Goal: Information Seeking & Learning: Learn about a topic

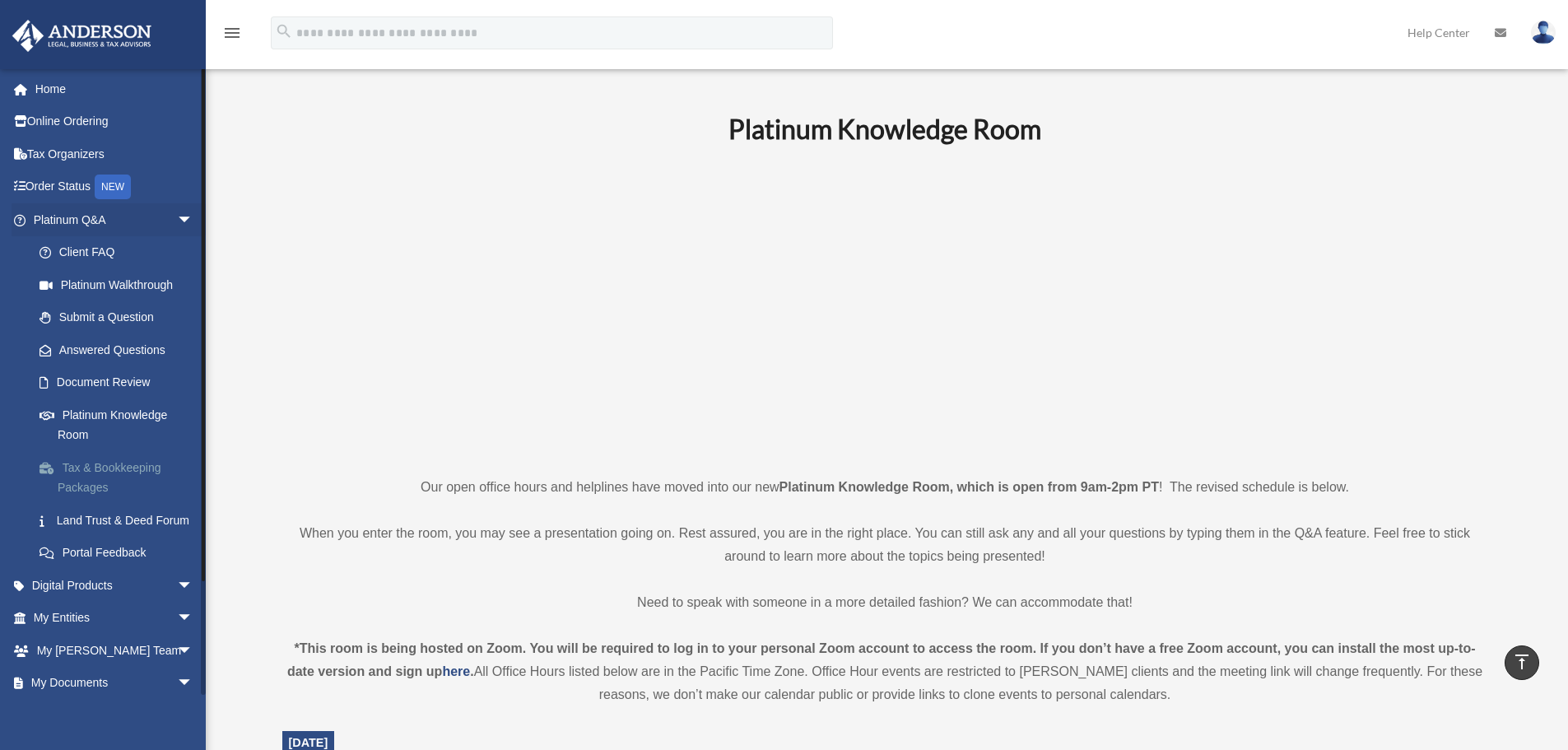
scroll to position [1024, 0]
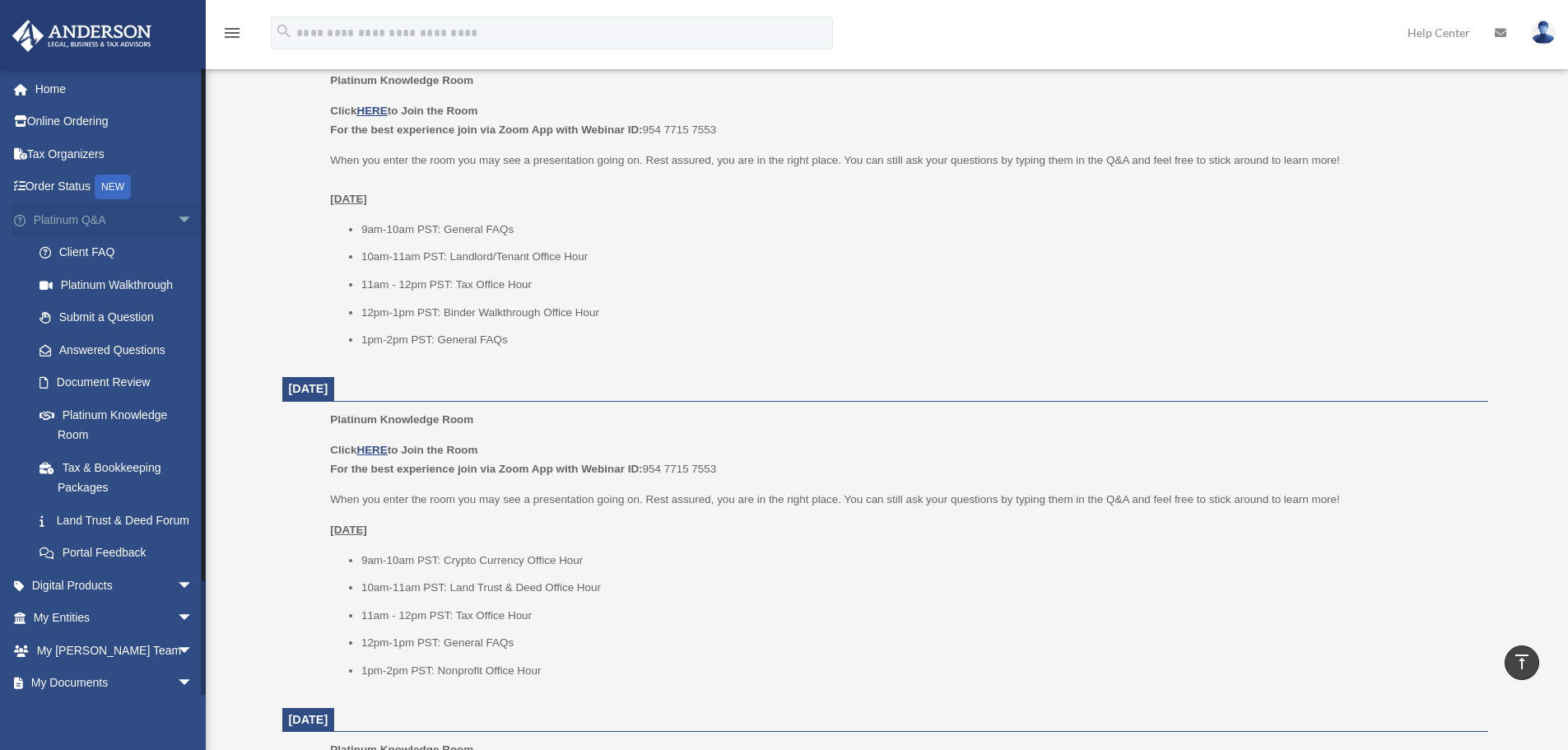
click at [87, 220] on link "Platinum Q&A arrow_drop_down" at bounding box center [115, 220] width 207 height 33
click at [87, 216] on link "Platinum Q&A arrow_drop_down" at bounding box center [115, 220] width 207 height 33
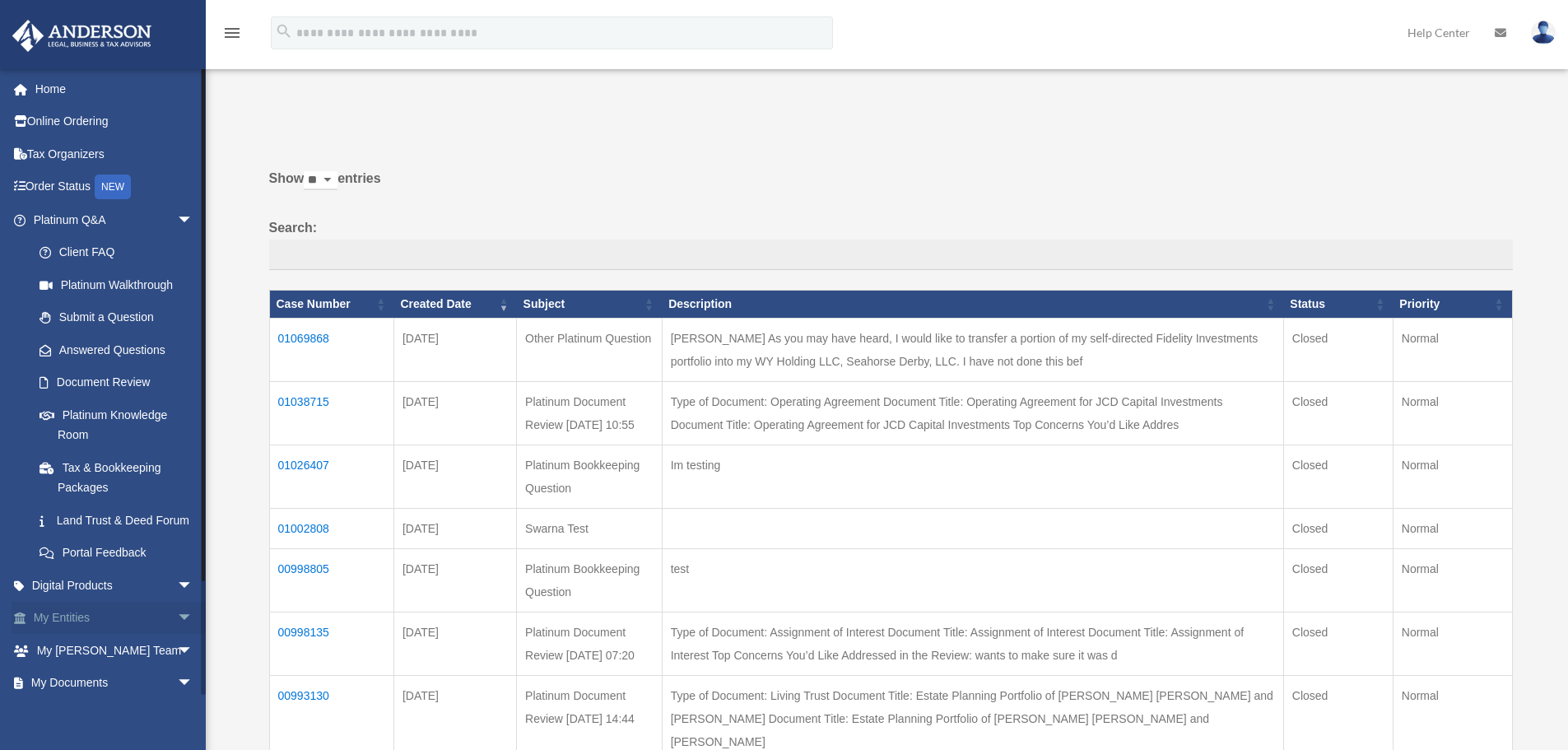
click at [177, 631] on span "arrow_drop_down" at bounding box center [193, 618] width 33 height 34
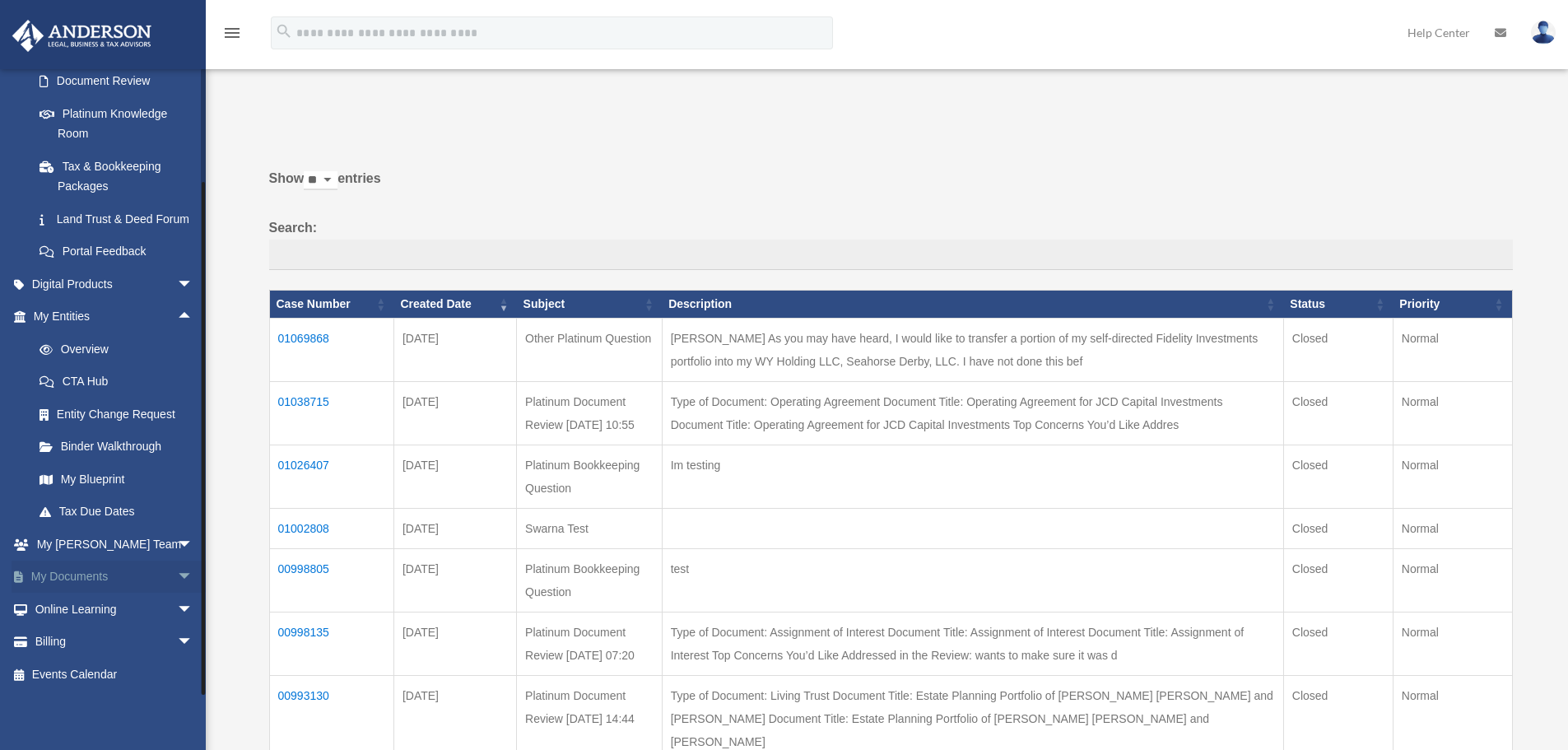
click at [177, 574] on span "arrow_drop_down" at bounding box center [193, 577] width 33 height 34
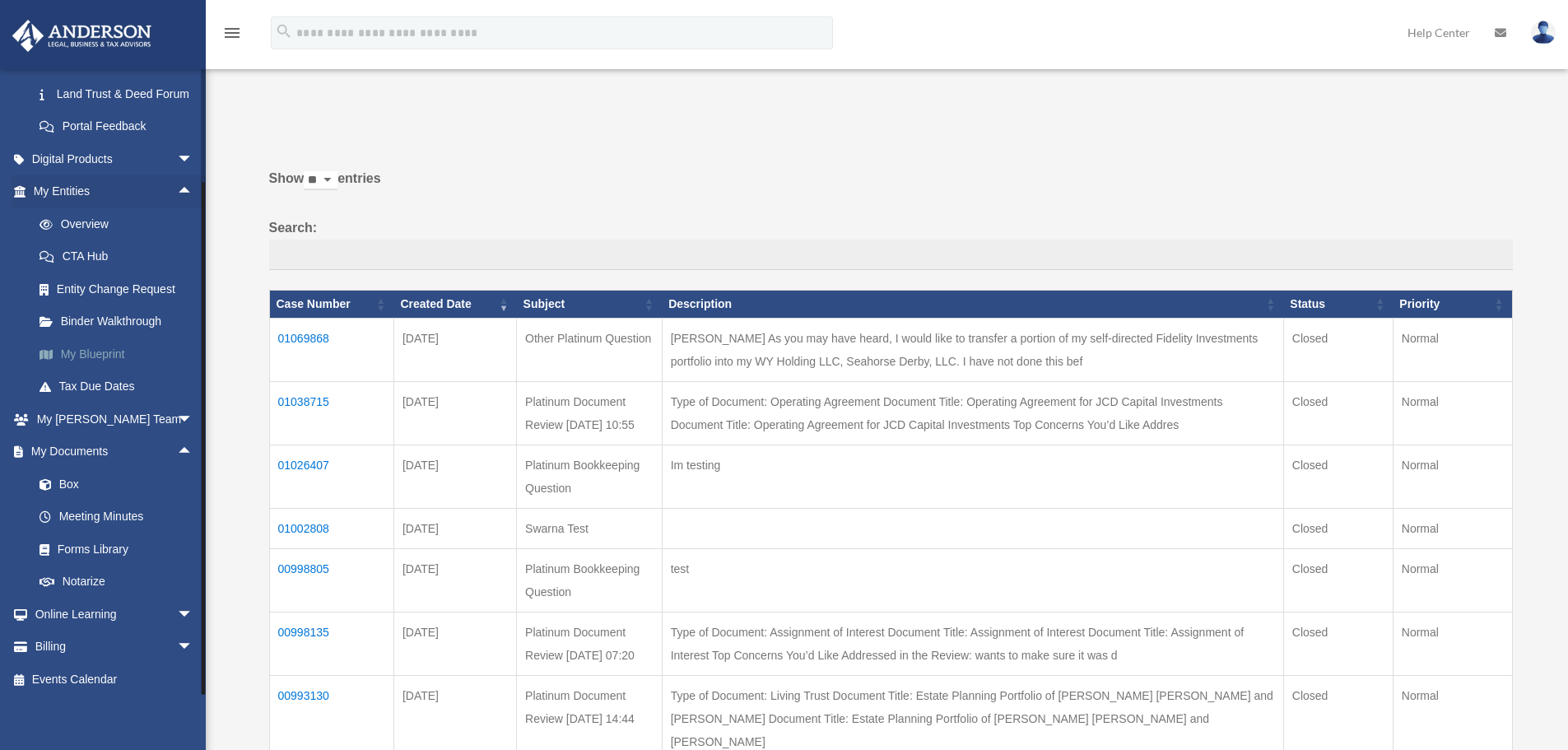
scroll to position [452, 0]
click at [95, 505] on link "Meeting Minutes" at bounding box center [121, 512] width 195 height 33
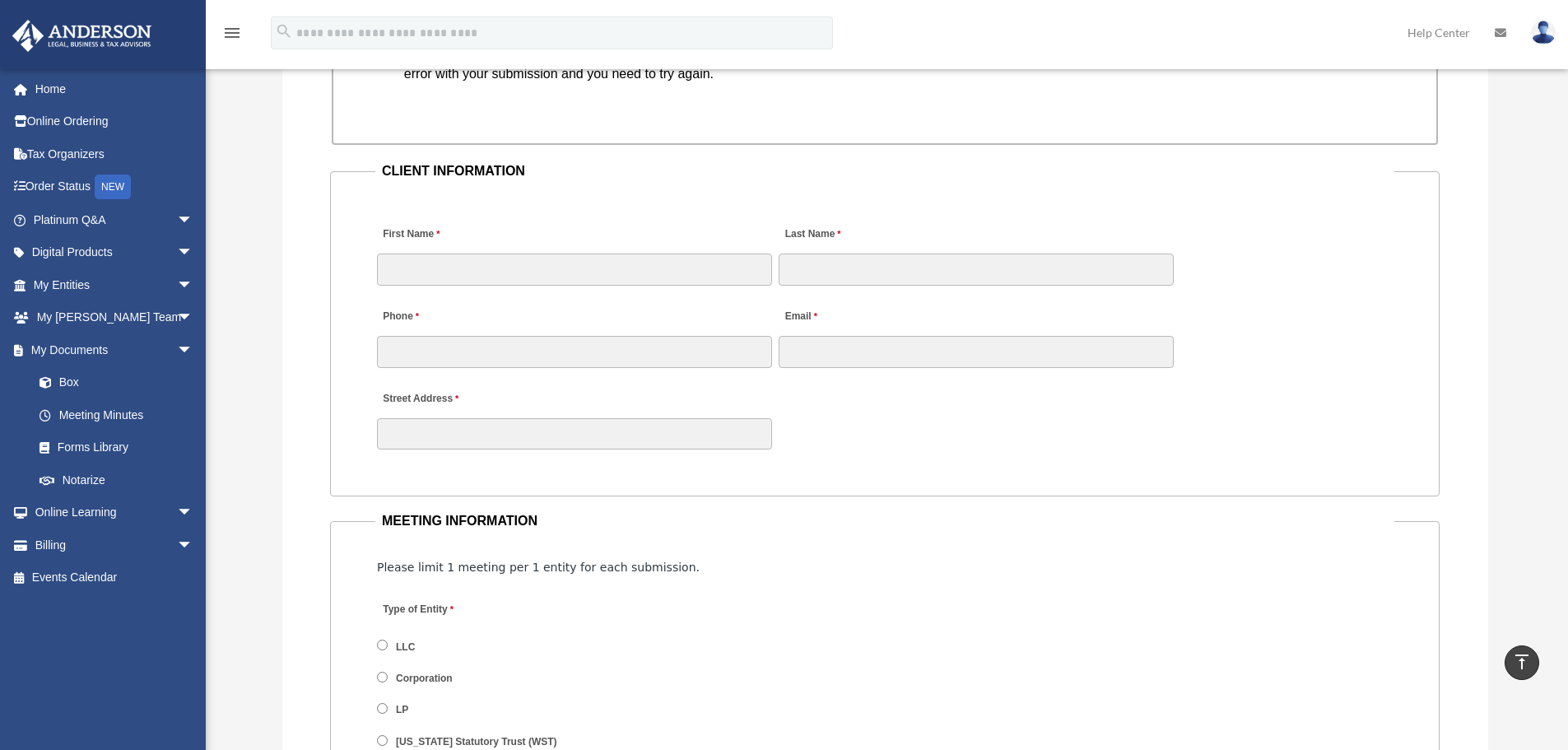
scroll to position [1647, 0]
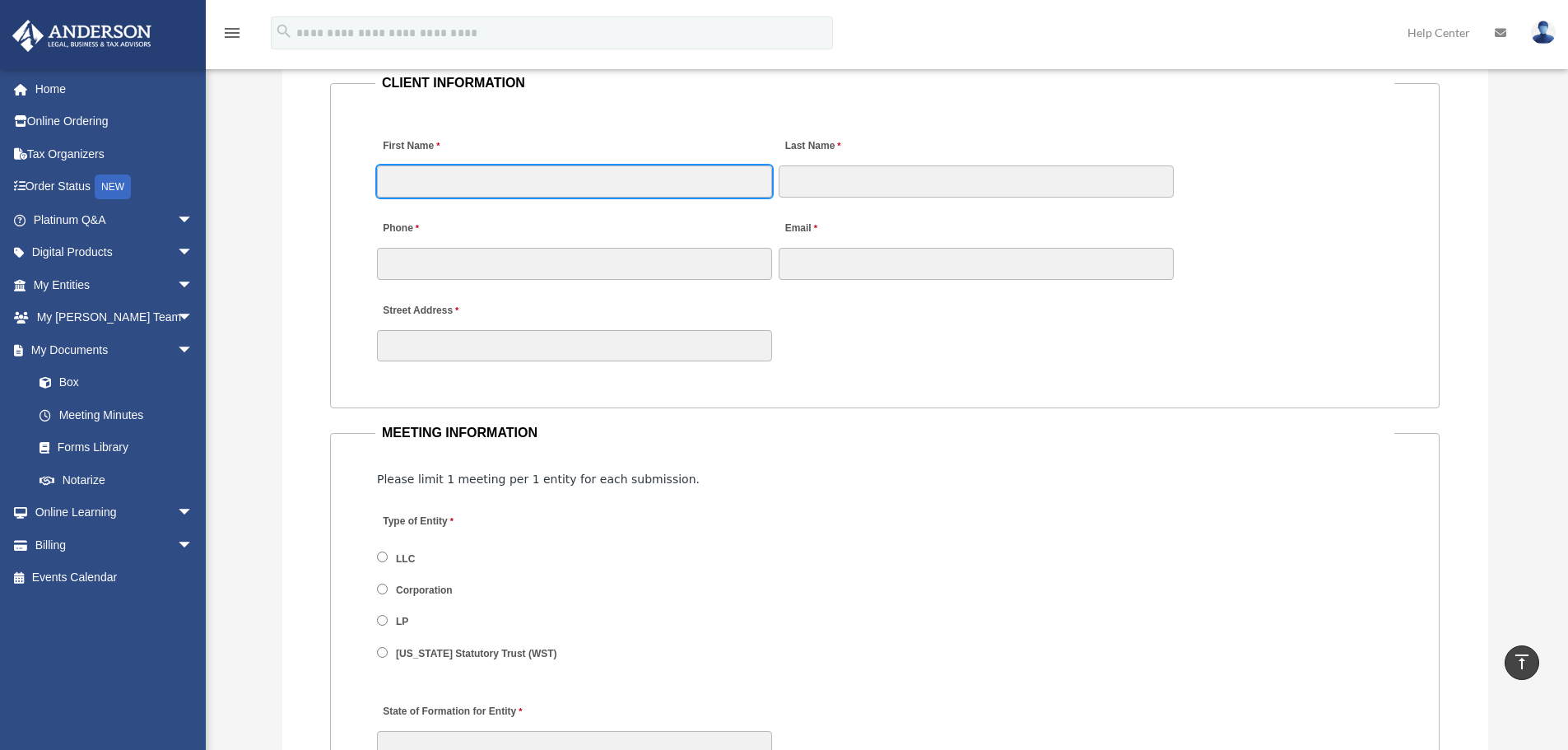
click at [476, 173] on input "First Name" at bounding box center [575, 181] width 395 height 31
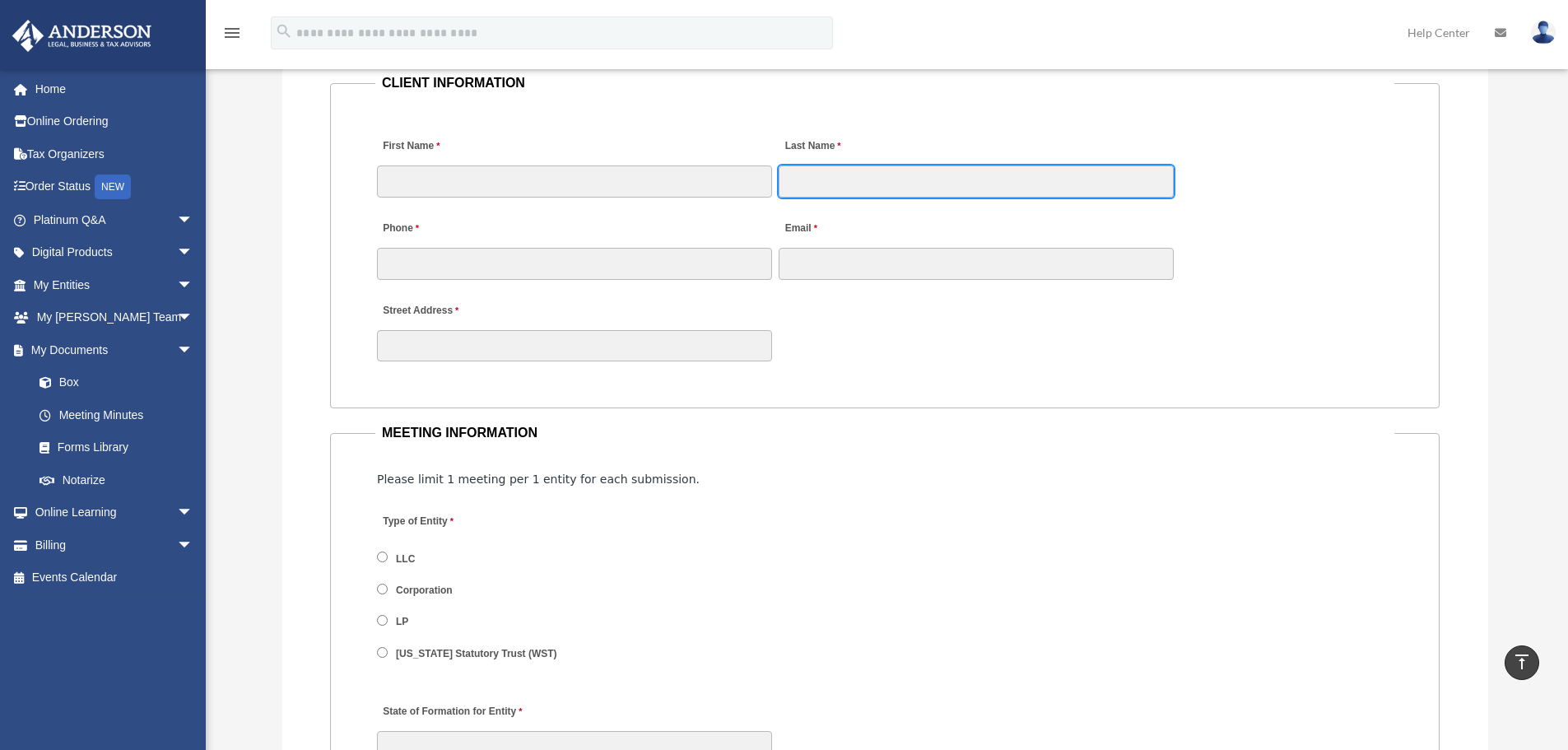
click at [1036, 188] on input "Last Name" at bounding box center [977, 181] width 395 height 31
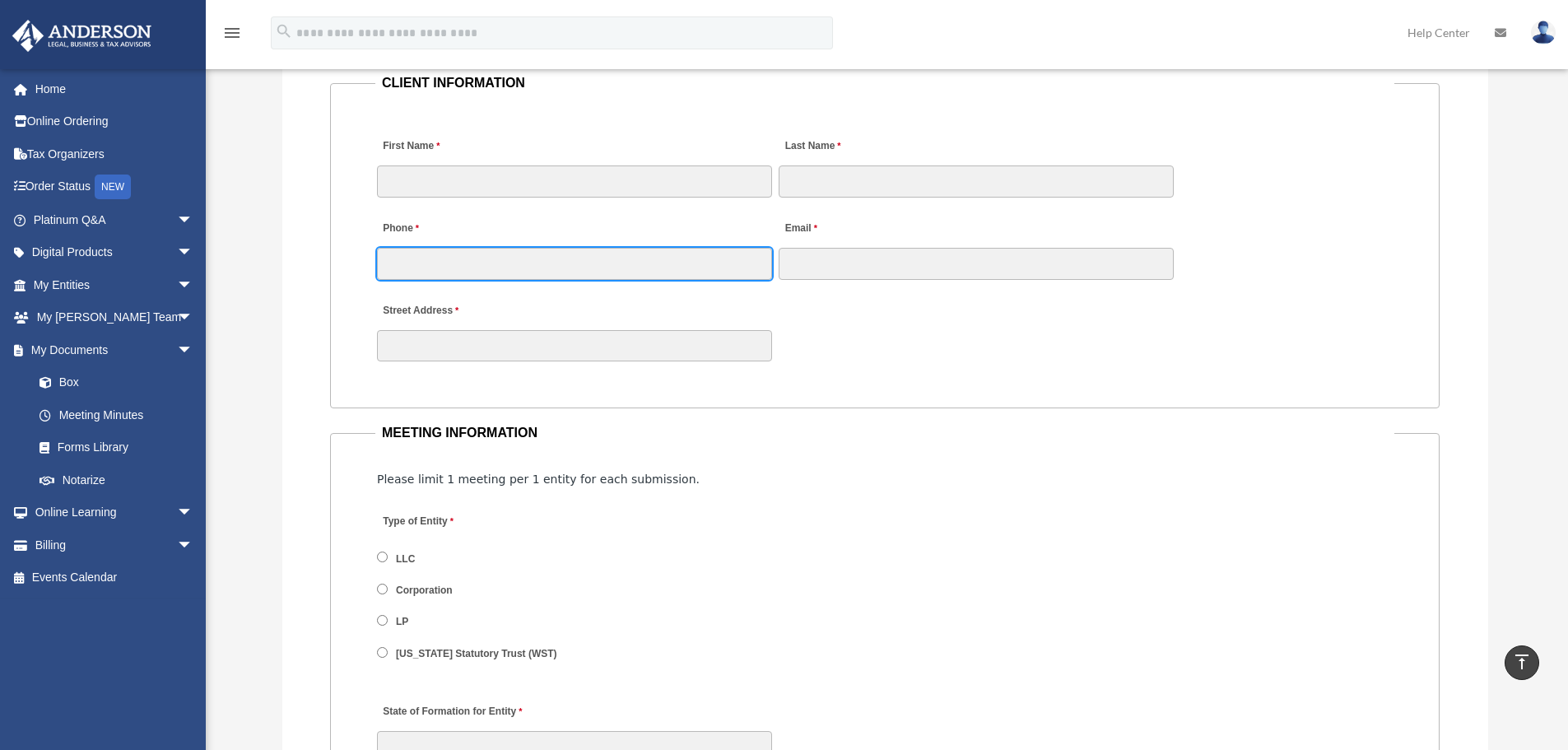
click at [567, 258] on input "Phone" at bounding box center [575, 263] width 395 height 31
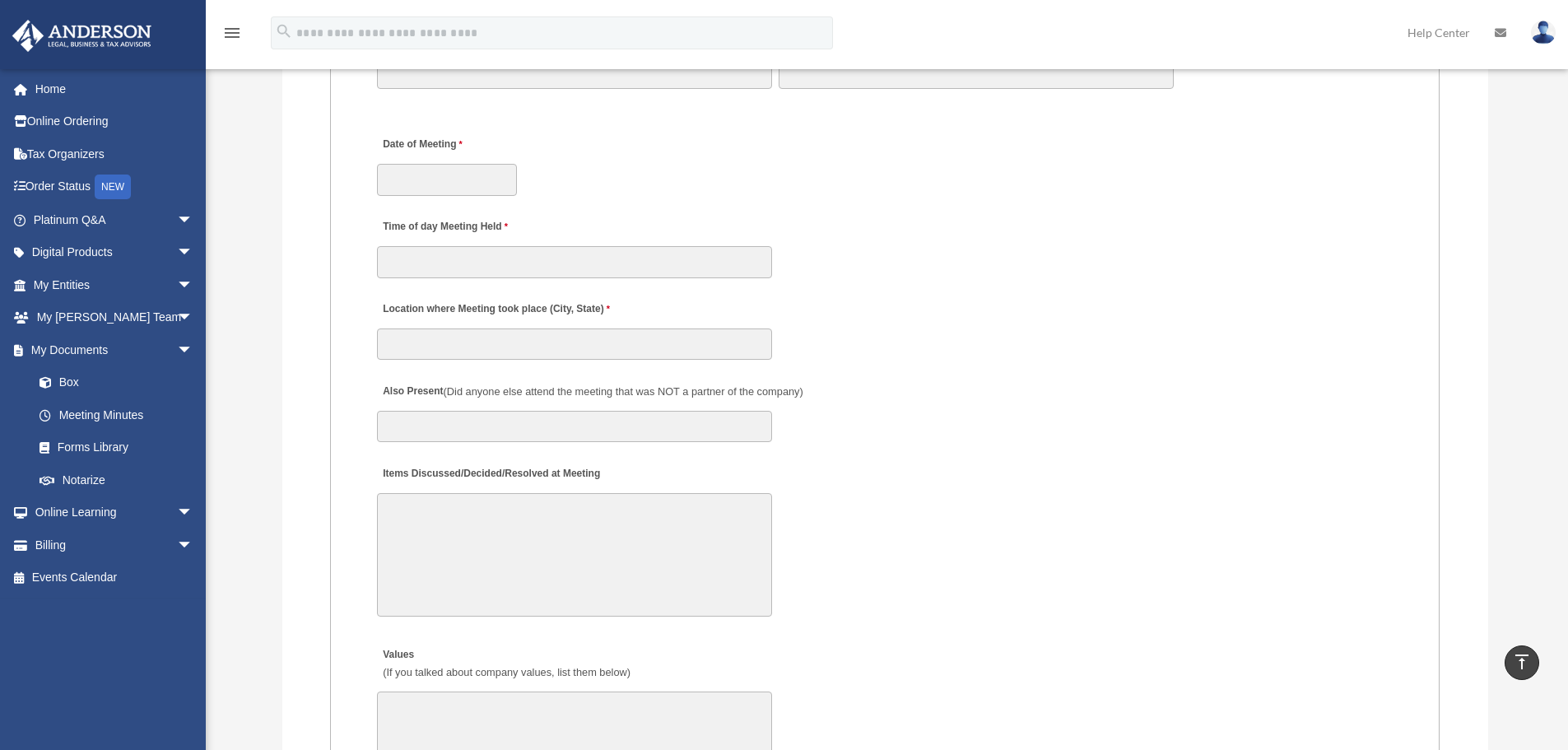
scroll to position [2553, 0]
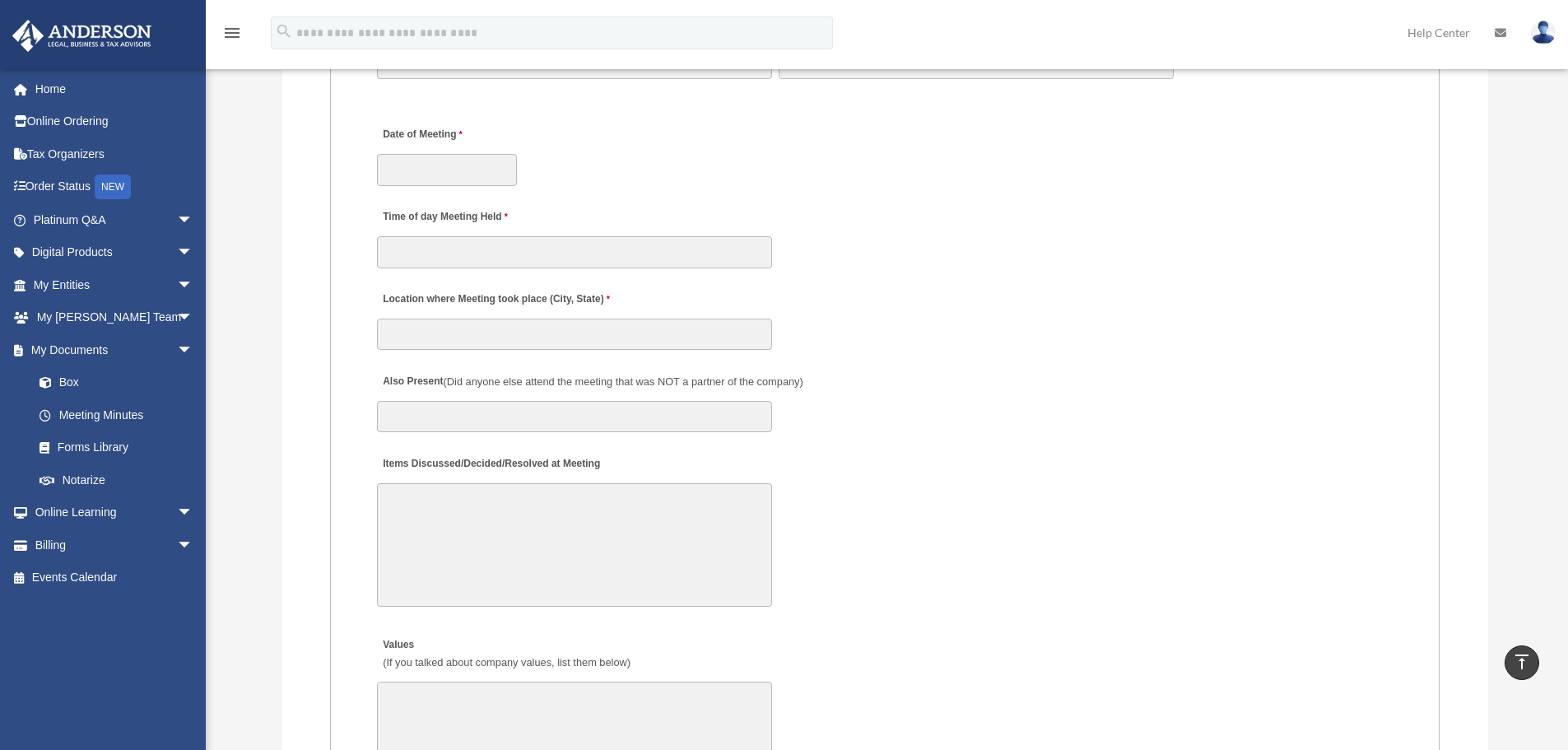
click at [559, 510] on textarea "Items Discussed/Decided/Resolved at Meeting" at bounding box center [575, 545] width 395 height 123
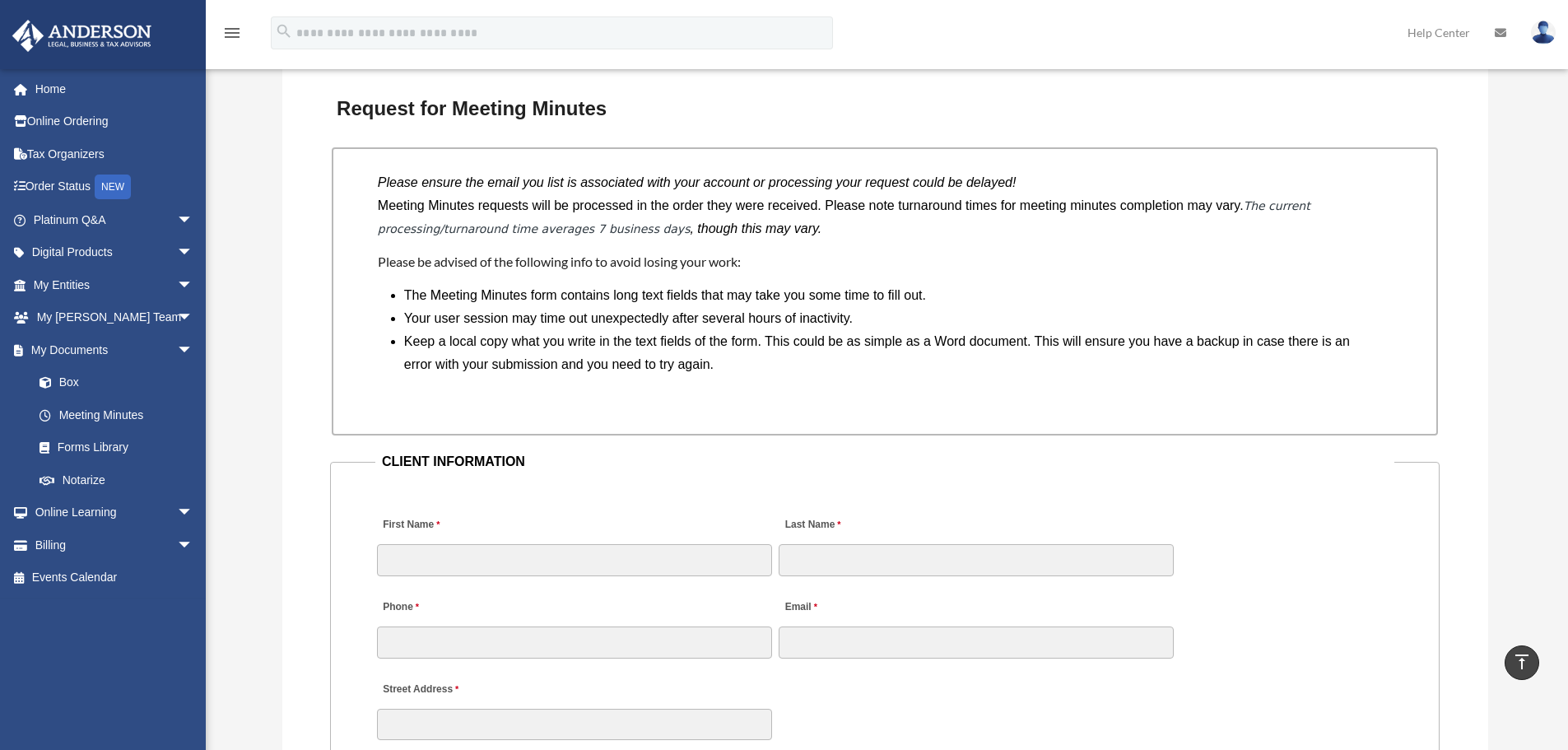
scroll to position [1071, 0]
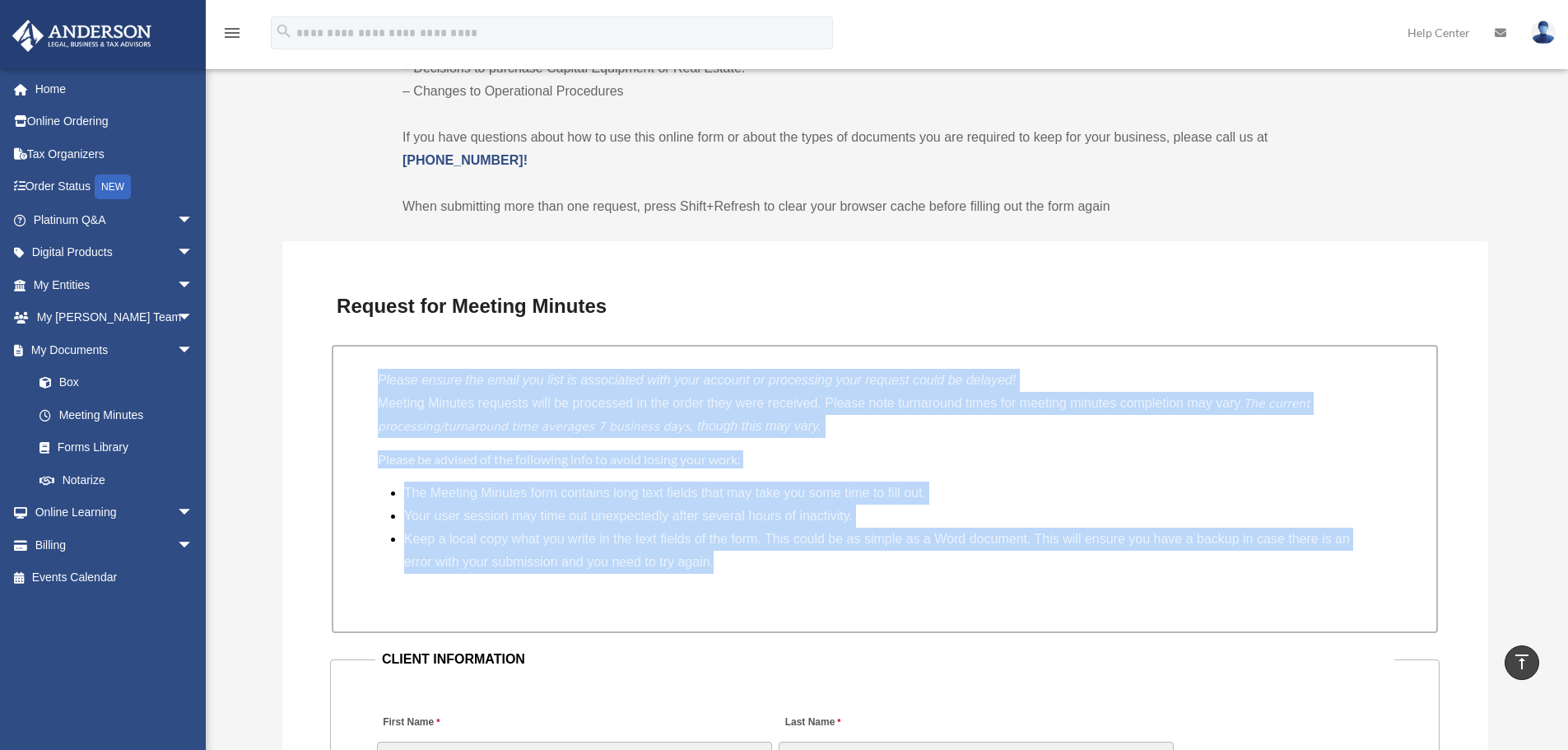
drag, startPoint x: 380, startPoint y: 376, endPoint x: 1142, endPoint y: 565, distance: 785.1
click at [1142, 565] on div "Please ensure the email you list is associated with your account or processing …" at bounding box center [885, 489] width 1106 height 288
click at [1142, 565] on li "Keep a local copy what you write in the text fields of the form. This could be …" at bounding box center [892, 551] width 975 height 46
drag, startPoint x: 379, startPoint y: 376, endPoint x: 859, endPoint y: 566, distance: 516.2
click at [859, 566] on div "Please ensure the email you list is associated with your account or processing …" at bounding box center [885, 489] width 1106 height 288
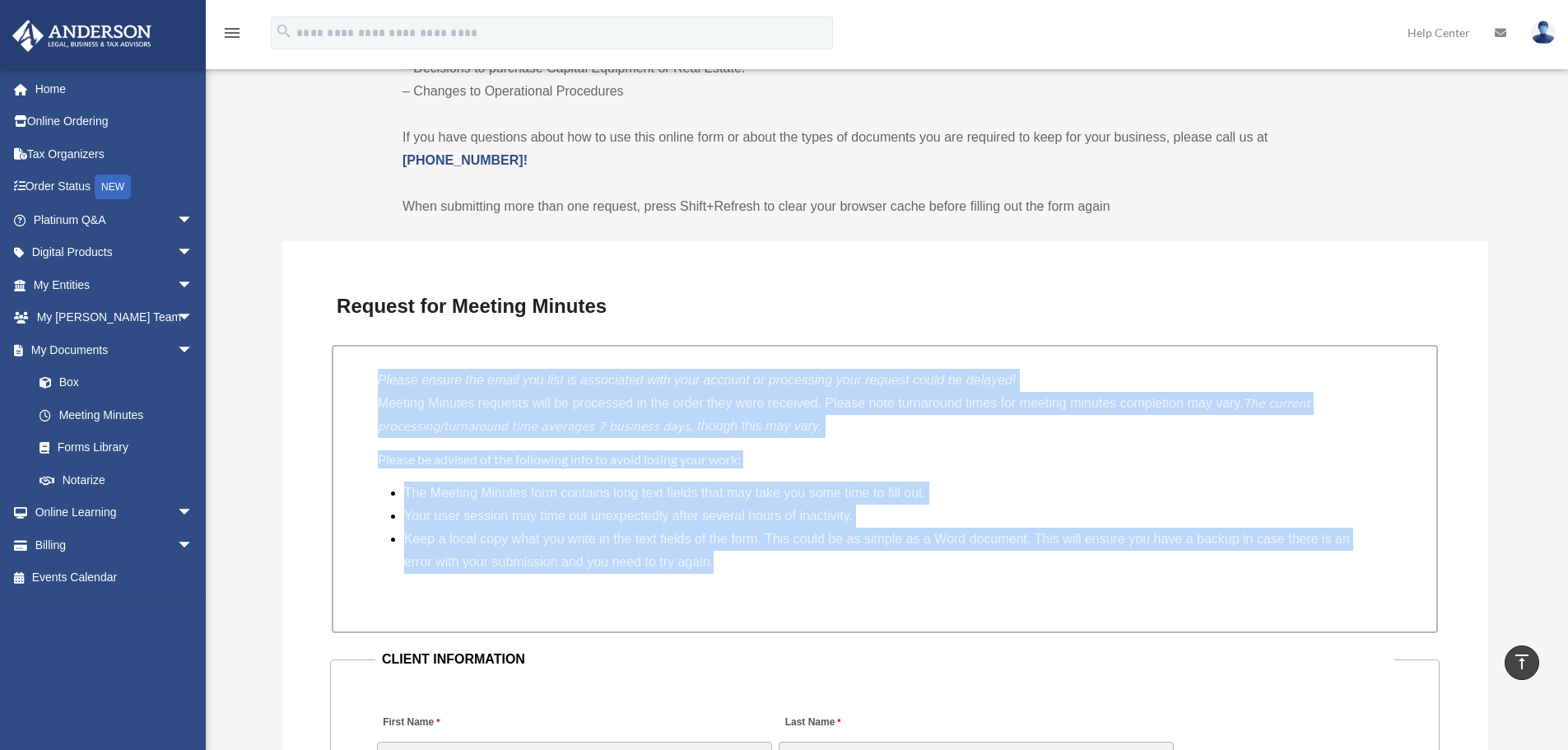
click at [874, 571] on li "Keep a local copy what you write in the text fields of the form. This could be …" at bounding box center [892, 551] width 975 height 46
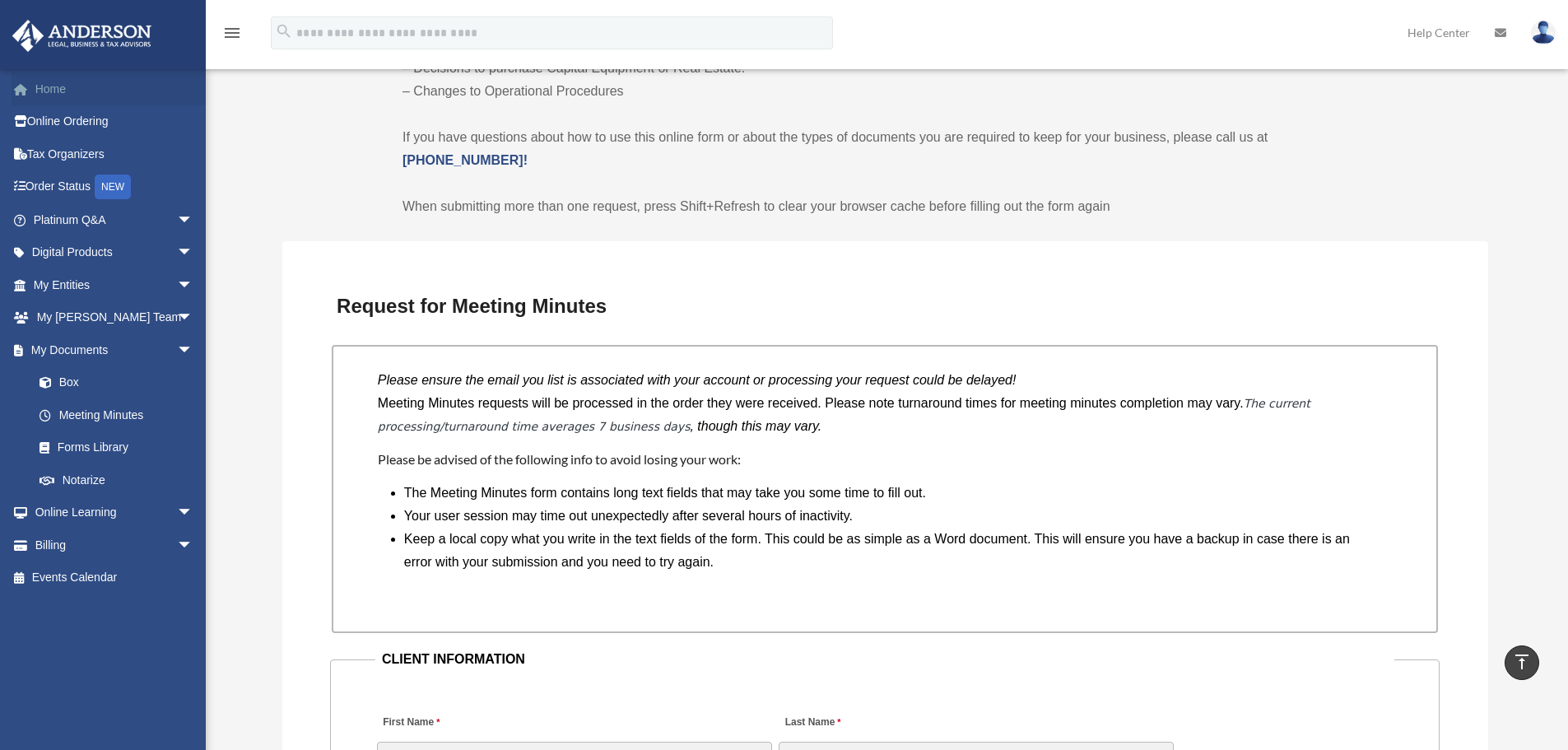
drag, startPoint x: 60, startPoint y: 87, endPoint x: 76, endPoint y: 81, distance: 17.1
click at [60, 87] on link "Home" at bounding box center [115, 88] width 207 height 33
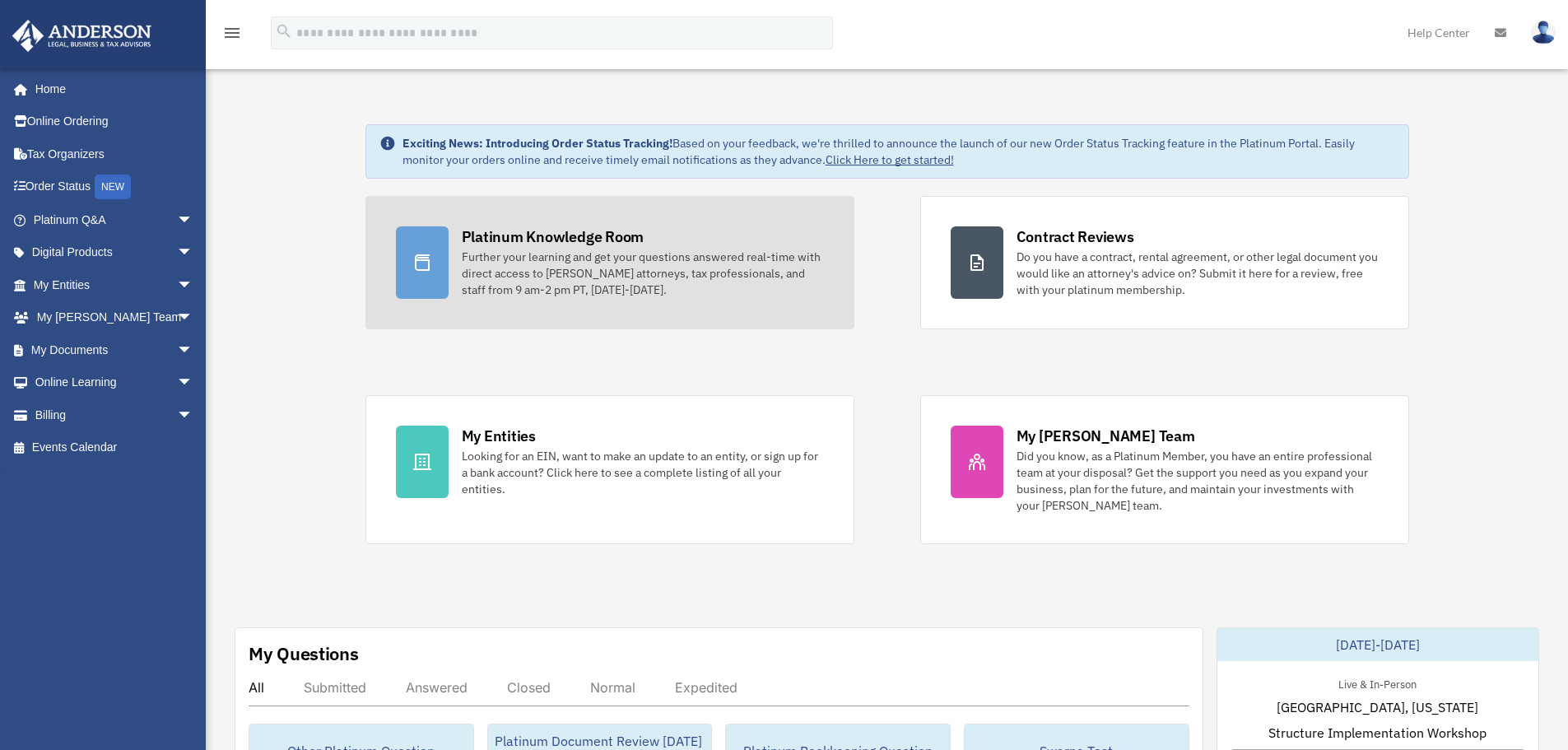
click at [594, 292] on div "Further your learning and get your questions answered real-time with direct acc…" at bounding box center [642, 273] width 362 height 49
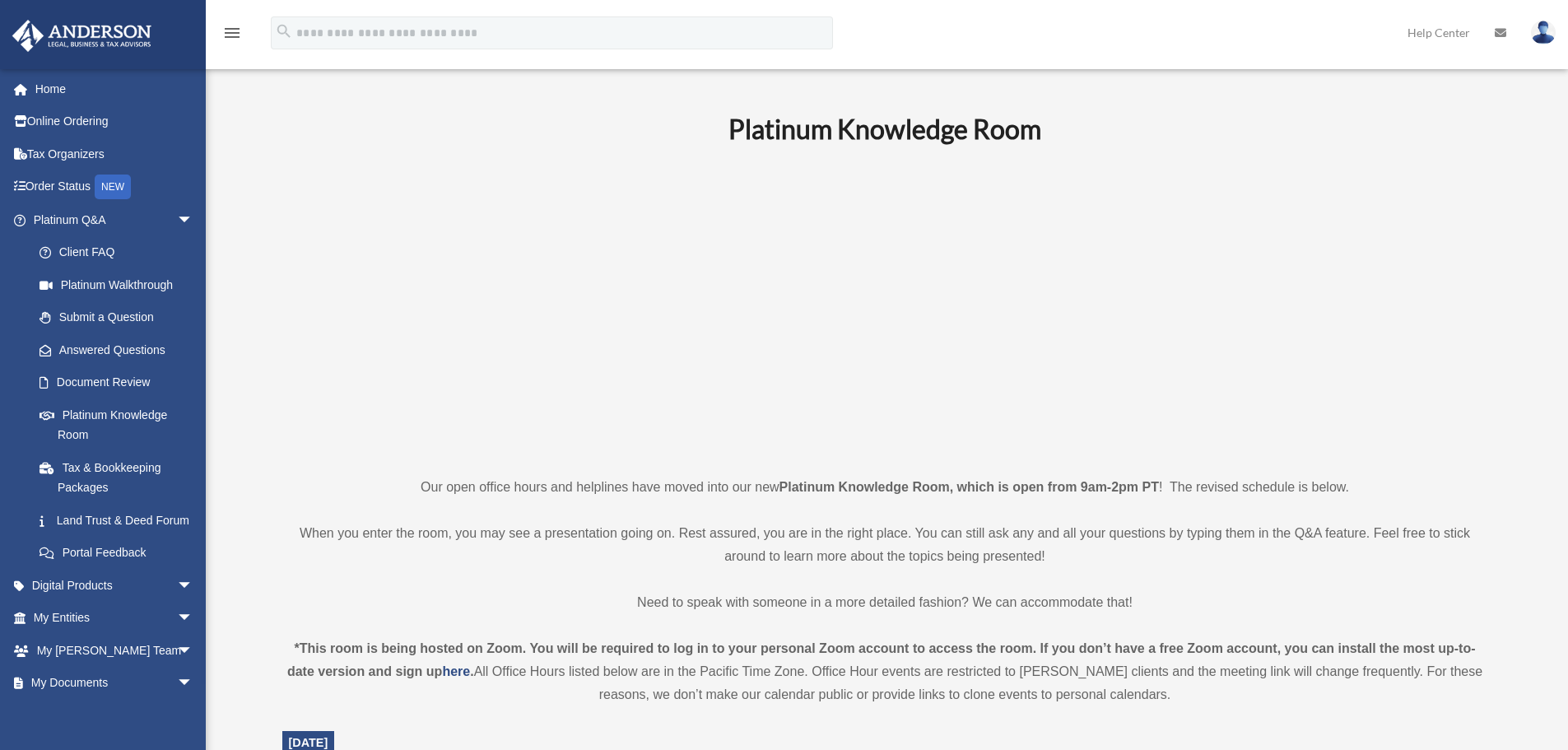
click at [67, 88] on link "Home" at bounding box center [115, 88] width 207 height 33
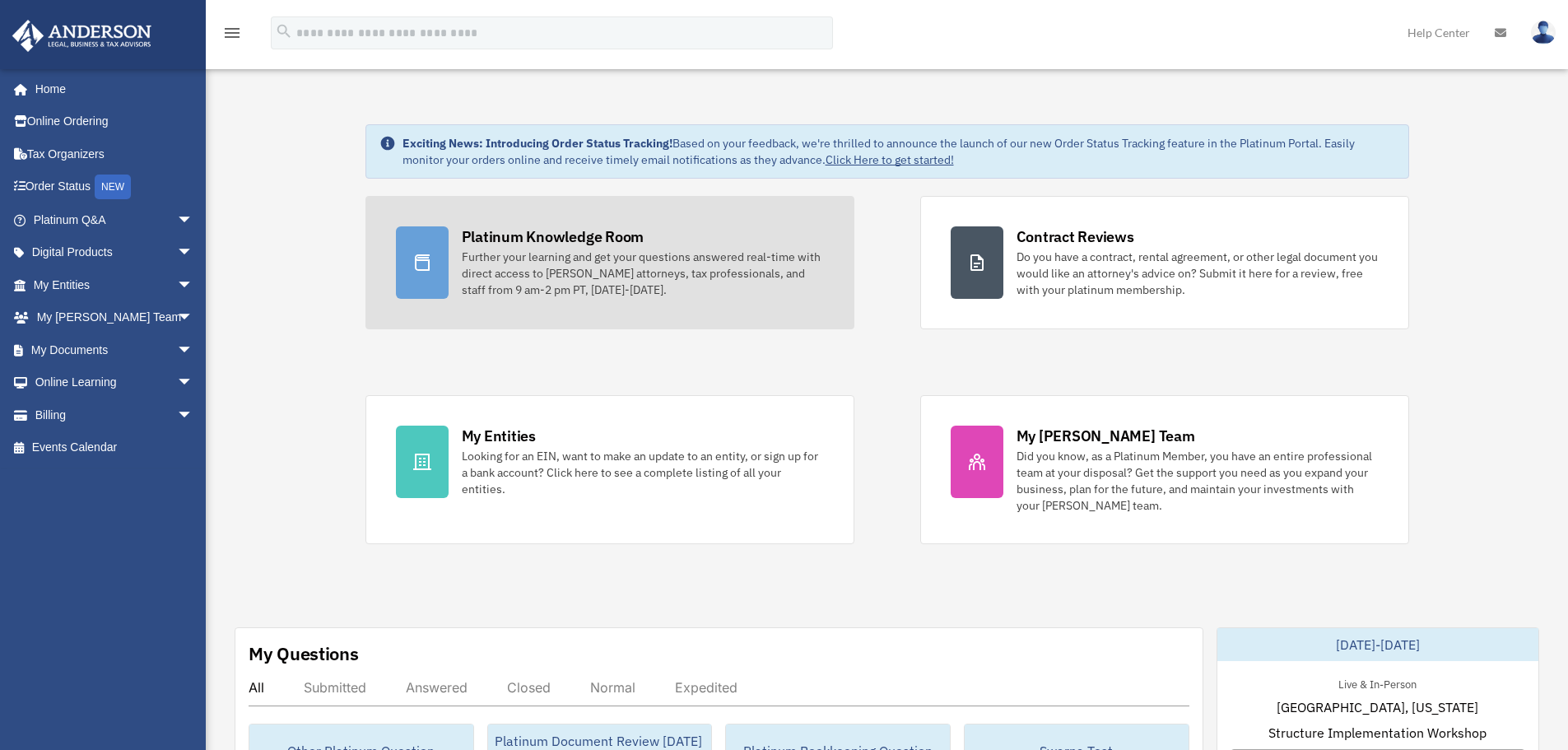
click at [638, 263] on div "Further your learning and get your questions answered real-time with direct acc…" at bounding box center [642, 273] width 362 height 49
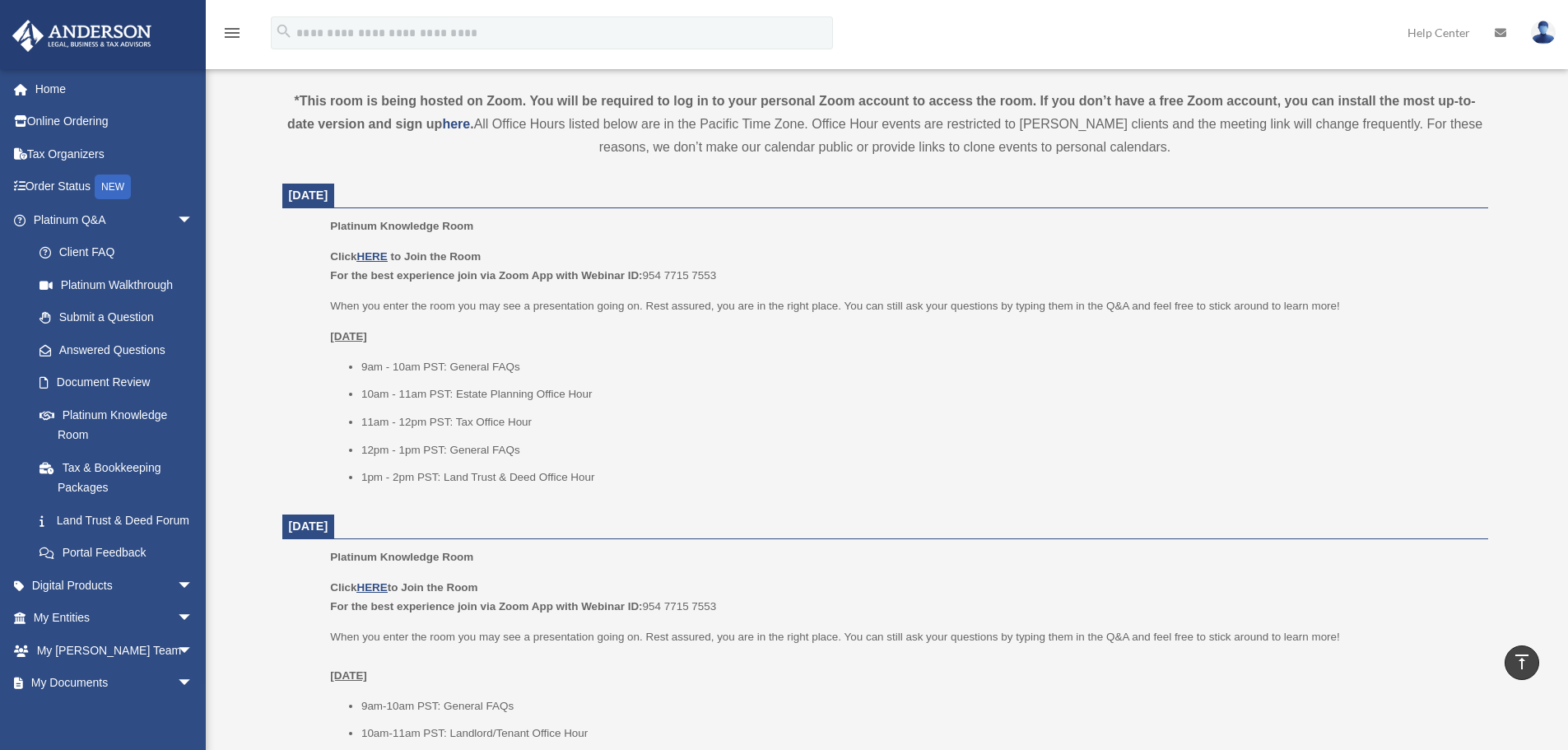
scroll to position [577, 0]
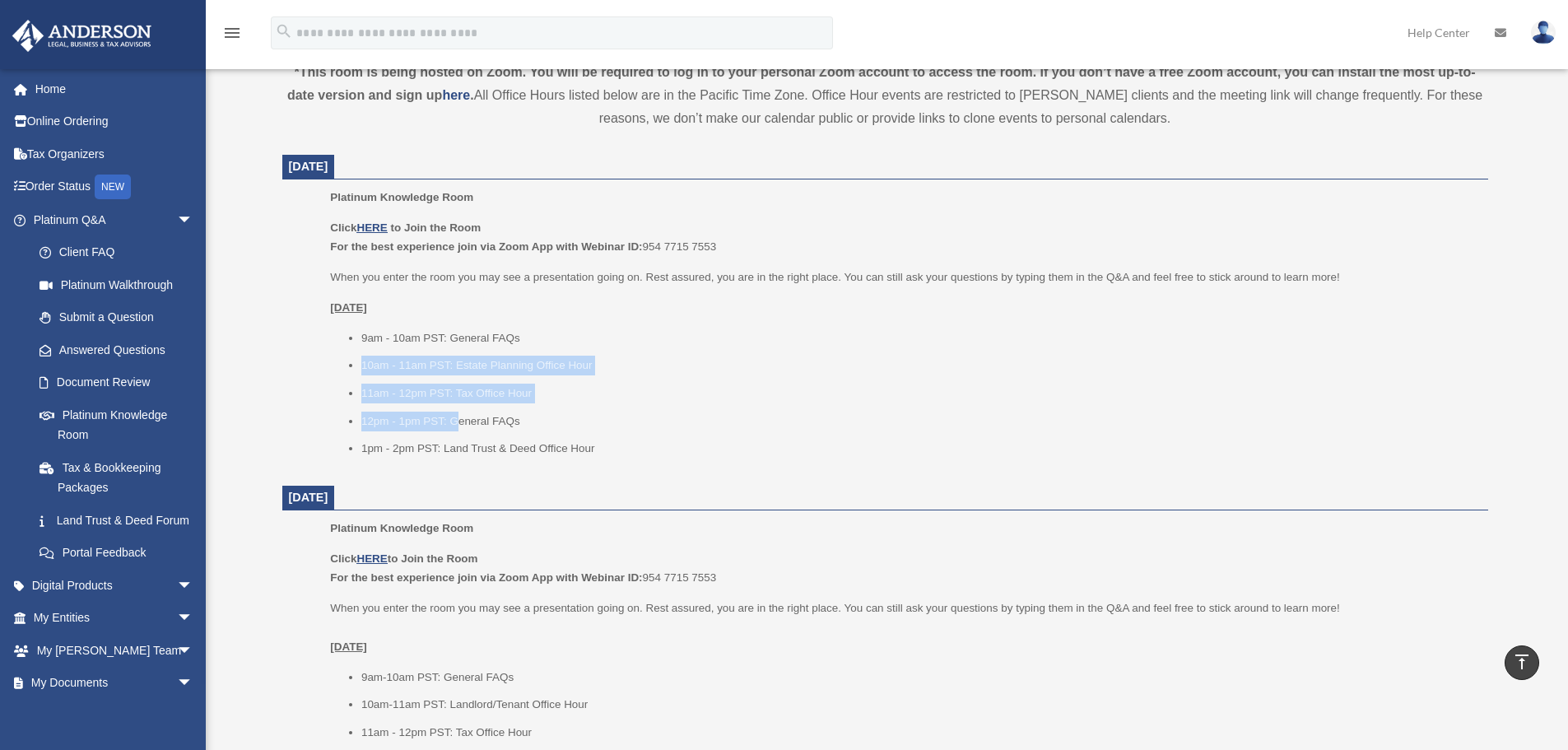
drag, startPoint x: 460, startPoint y: 408, endPoint x: 351, endPoint y: 375, distance: 113.9
click at [430, 428] on ul "9am - 10am PST: General FAQs 10am - 11am PST: Estate Planning Office Hour 11am …" at bounding box center [903, 393] width 1146 height 130
click at [807, 354] on ul "9am - 10am PST: General FAQs 10am - 11am PST: Estate Planning Office Hour 11am …" at bounding box center [903, 393] width 1146 height 130
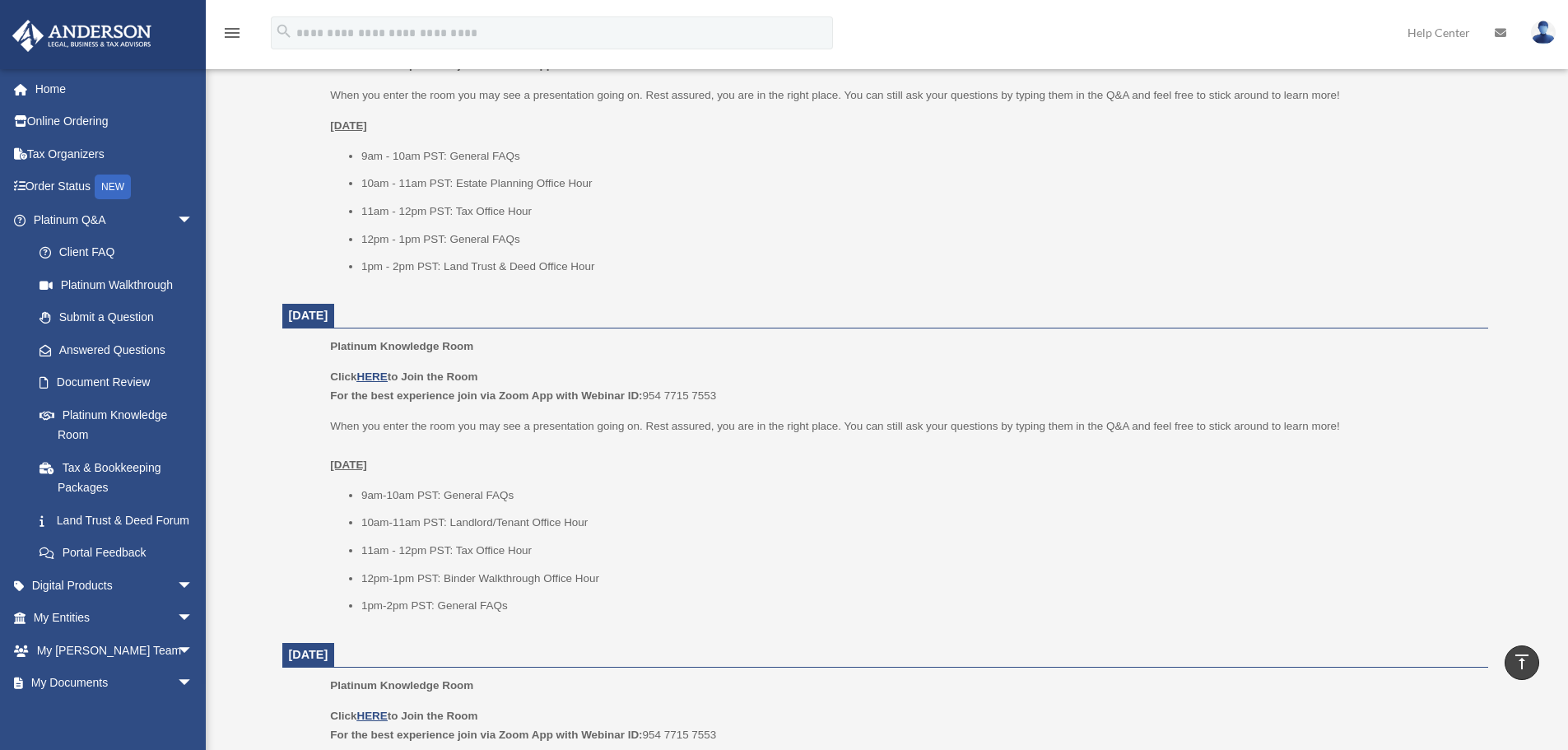
scroll to position [824, 0]
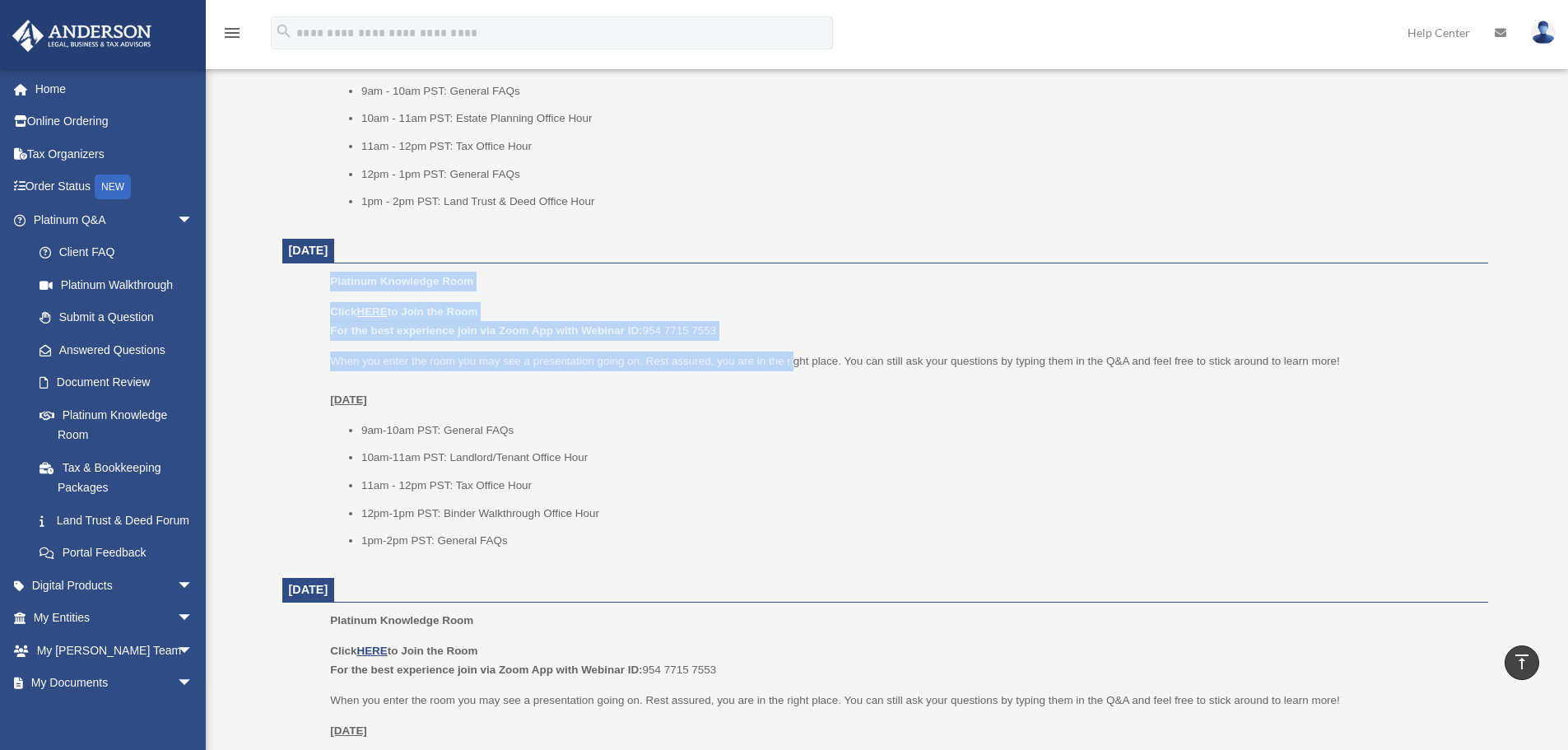
drag, startPoint x: 324, startPoint y: 285, endPoint x: 795, endPoint y: 349, distance: 475.3
click at [795, 349] on ul "Platinum Knowledge Room Click HERE to Join the Room For the best experience joi…" at bounding box center [885, 416] width 1183 height 290
click at [778, 310] on p "Click HERE to Join the Room For the best experience join via Zoom App with Webi…" at bounding box center [903, 322] width 1146 height 39
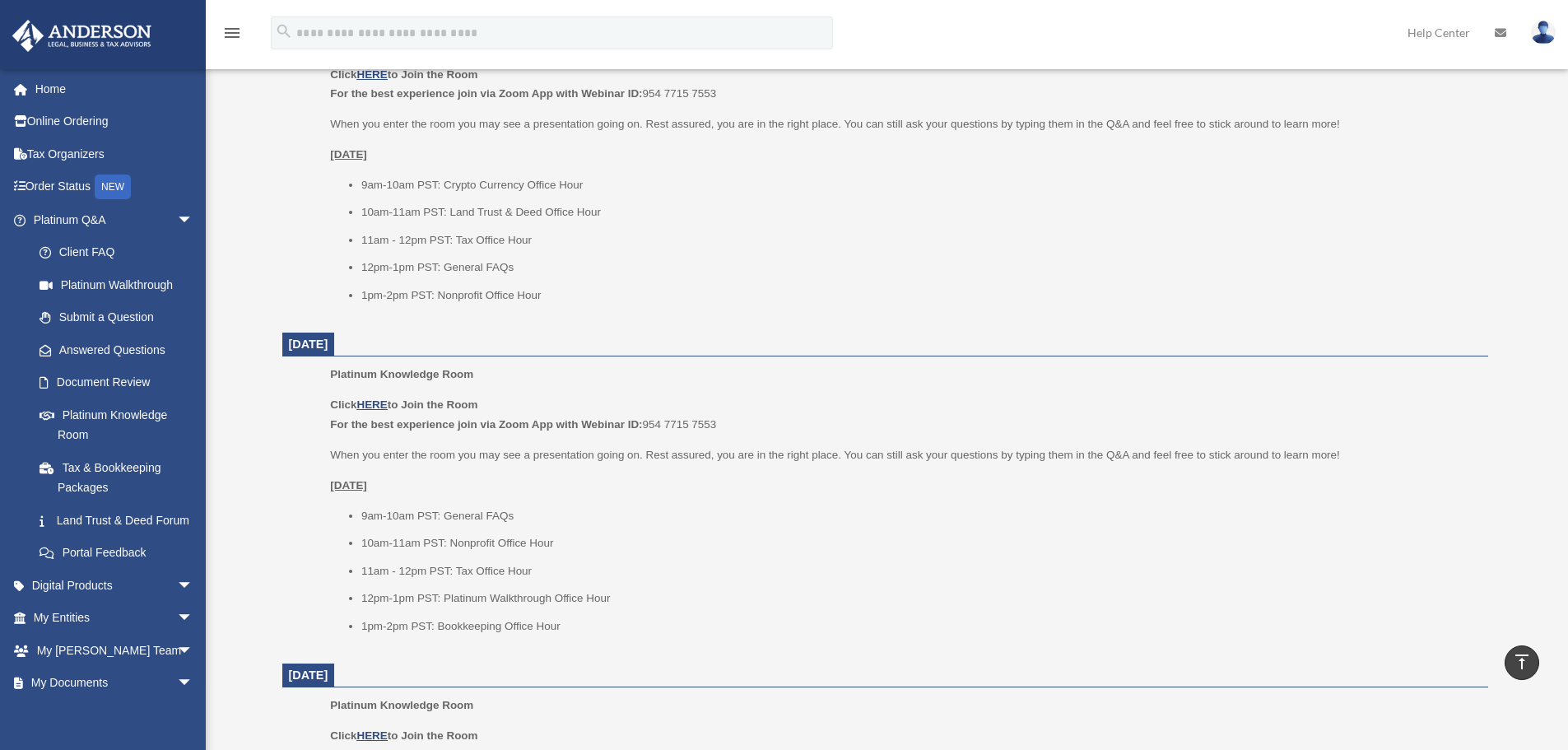
scroll to position [1565, 0]
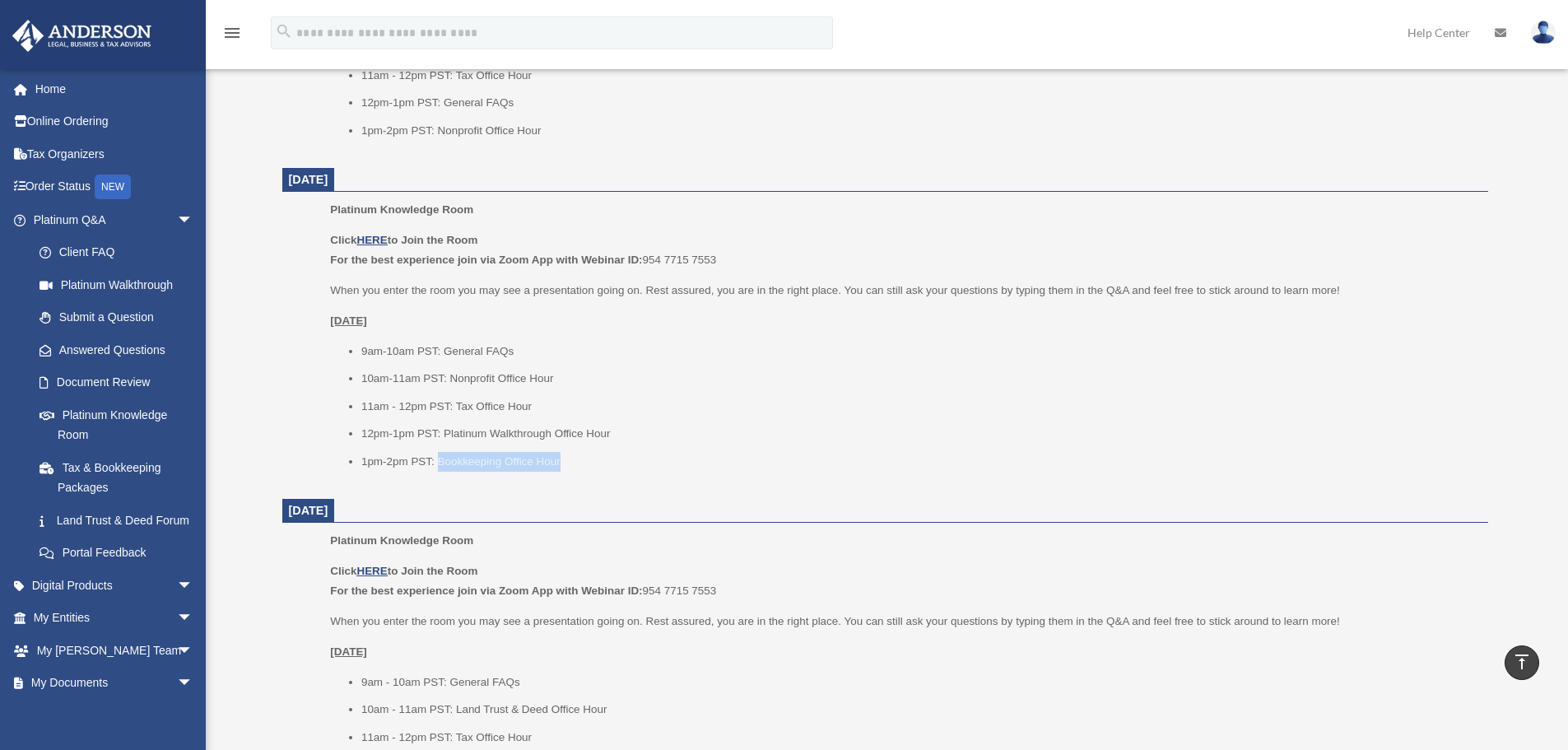
drag, startPoint x: 564, startPoint y: 462, endPoint x: 438, endPoint y: 465, distance: 126.0
click at [438, 465] on li "1pm-2pm PST: Bookkeeping Office Hour" at bounding box center [919, 462] width 1116 height 20
click at [638, 470] on li "1pm-2pm PST: Bookkeeping Office Hour" at bounding box center [919, 462] width 1116 height 20
drag, startPoint x: 438, startPoint y: 460, endPoint x: 673, endPoint y: 460, distance: 235.0
click at [673, 460] on li "1pm-2pm PST: Bookkeeping Office Hour" at bounding box center [919, 462] width 1116 height 20
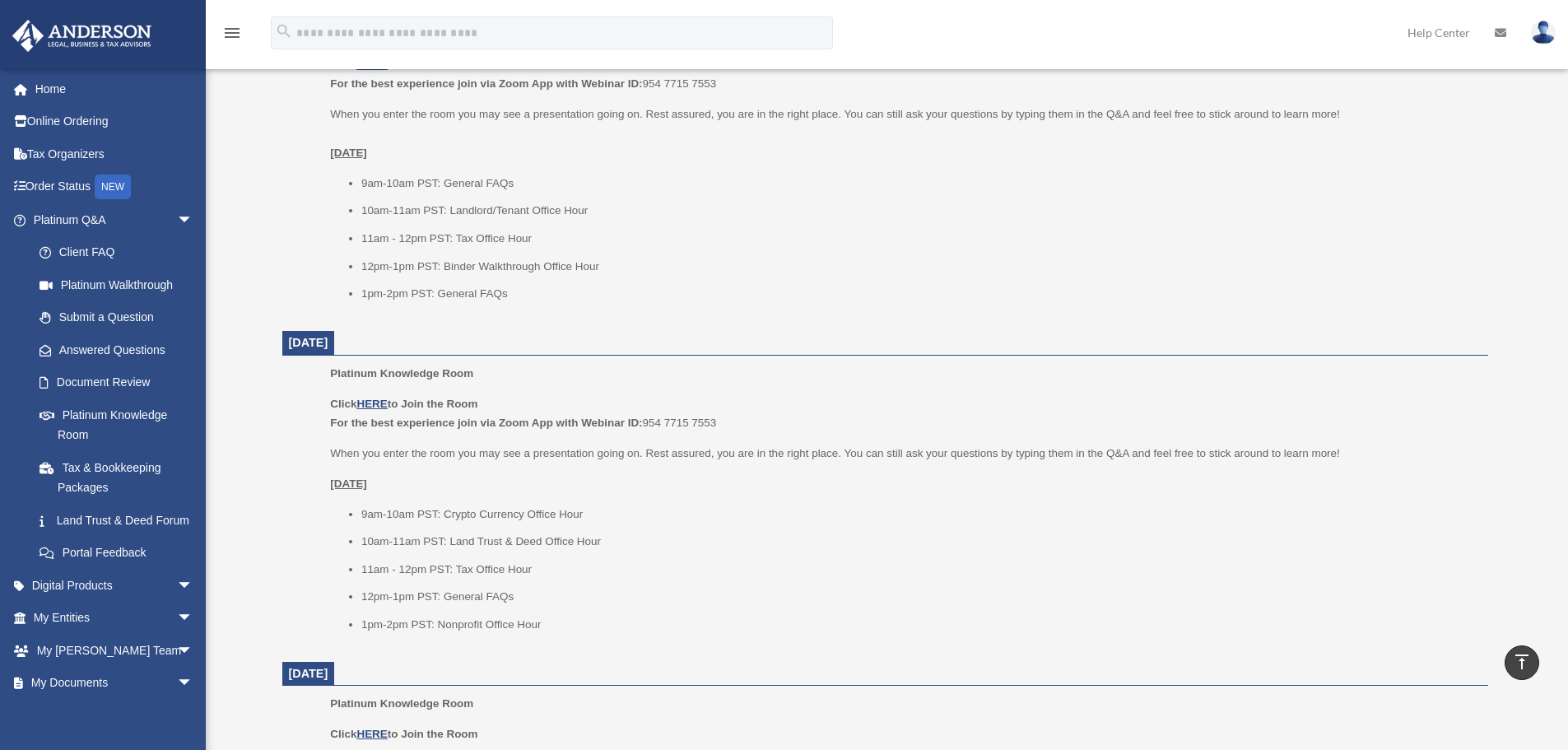
scroll to position [988, 0]
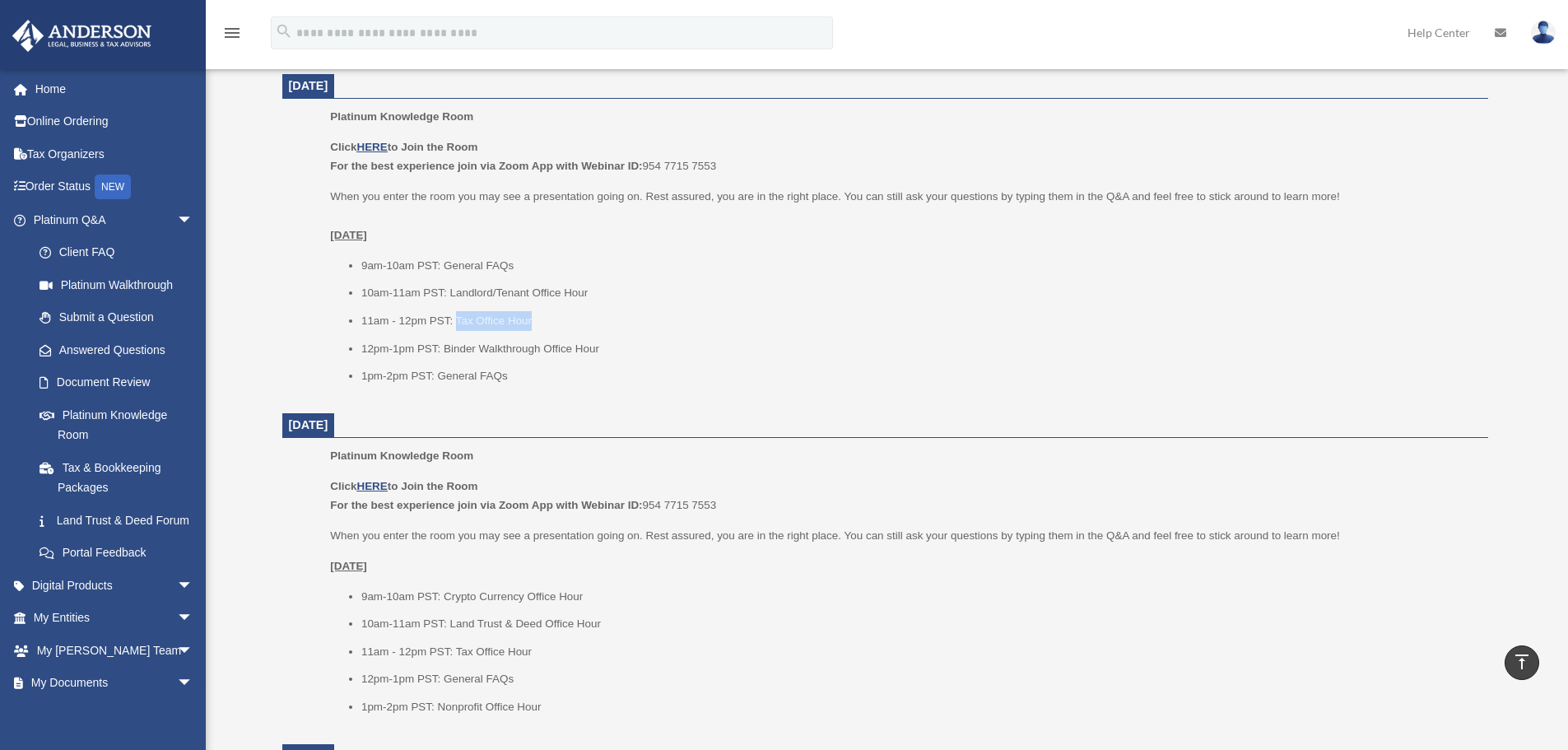
drag, startPoint x: 454, startPoint y: 318, endPoint x: 641, endPoint y: 318, distance: 187.0
click at [641, 318] on li "11am - 12pm PST: Tax Office Hour" at bounding box center [919, 321] width 1116 height 20
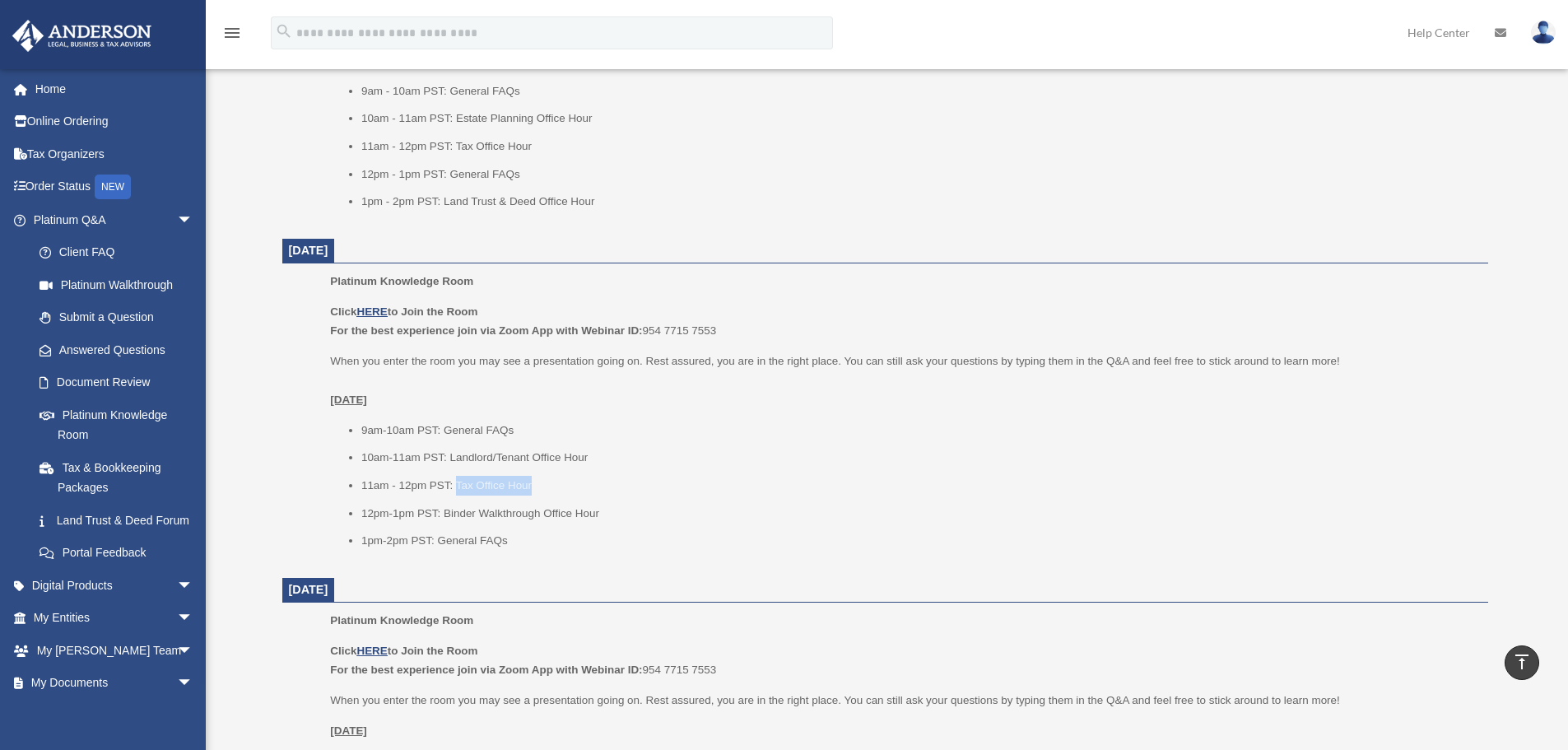
scroll to position [494, 0]
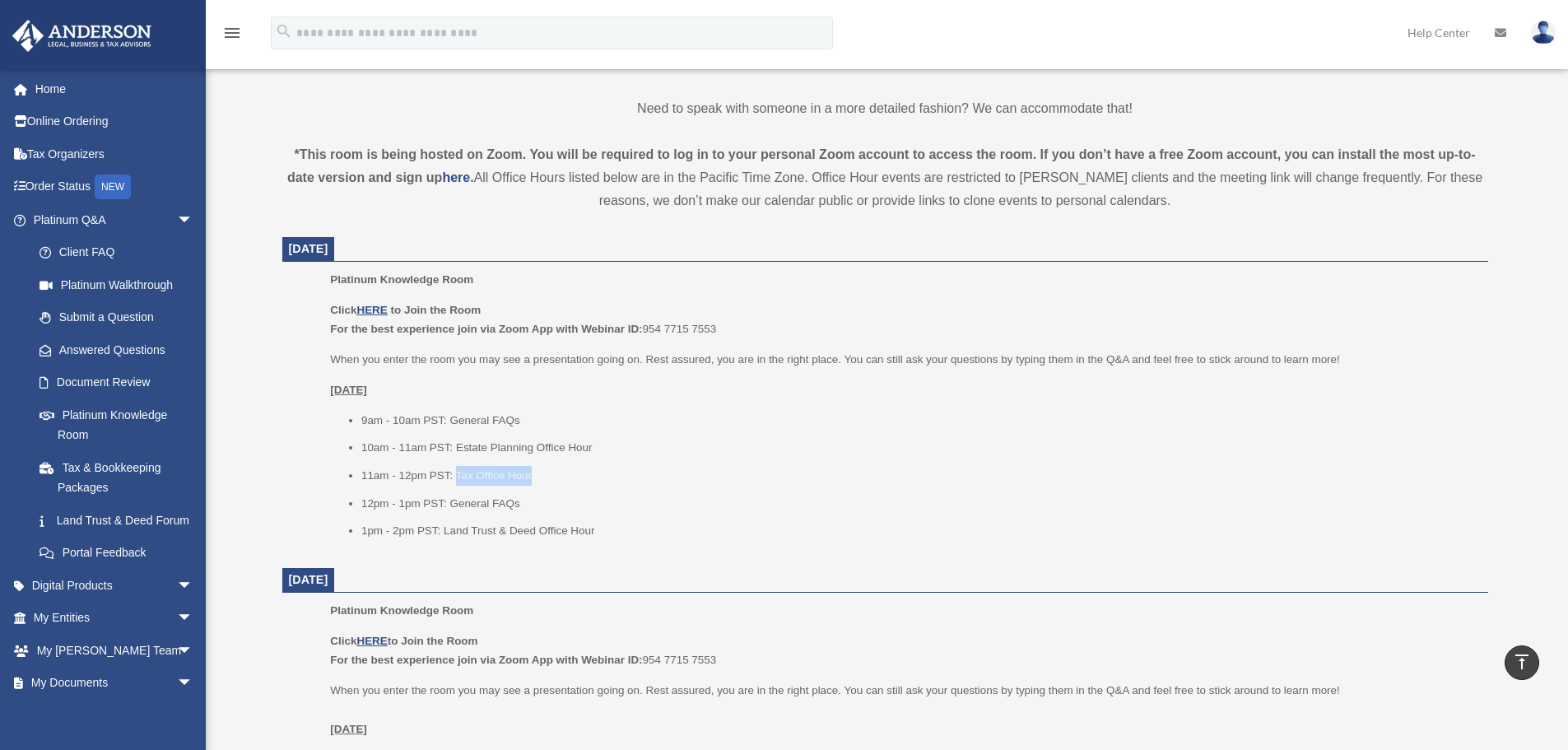
drag, startPoint x: 456, startPoint y: 473, endPoint x: 686, endPoint y: 478, distance: 230.1
click at [686, 478] on li "11am - 12pm PST: Tax Office Hour" at bounding box center [919, 476] width 1116 height 20
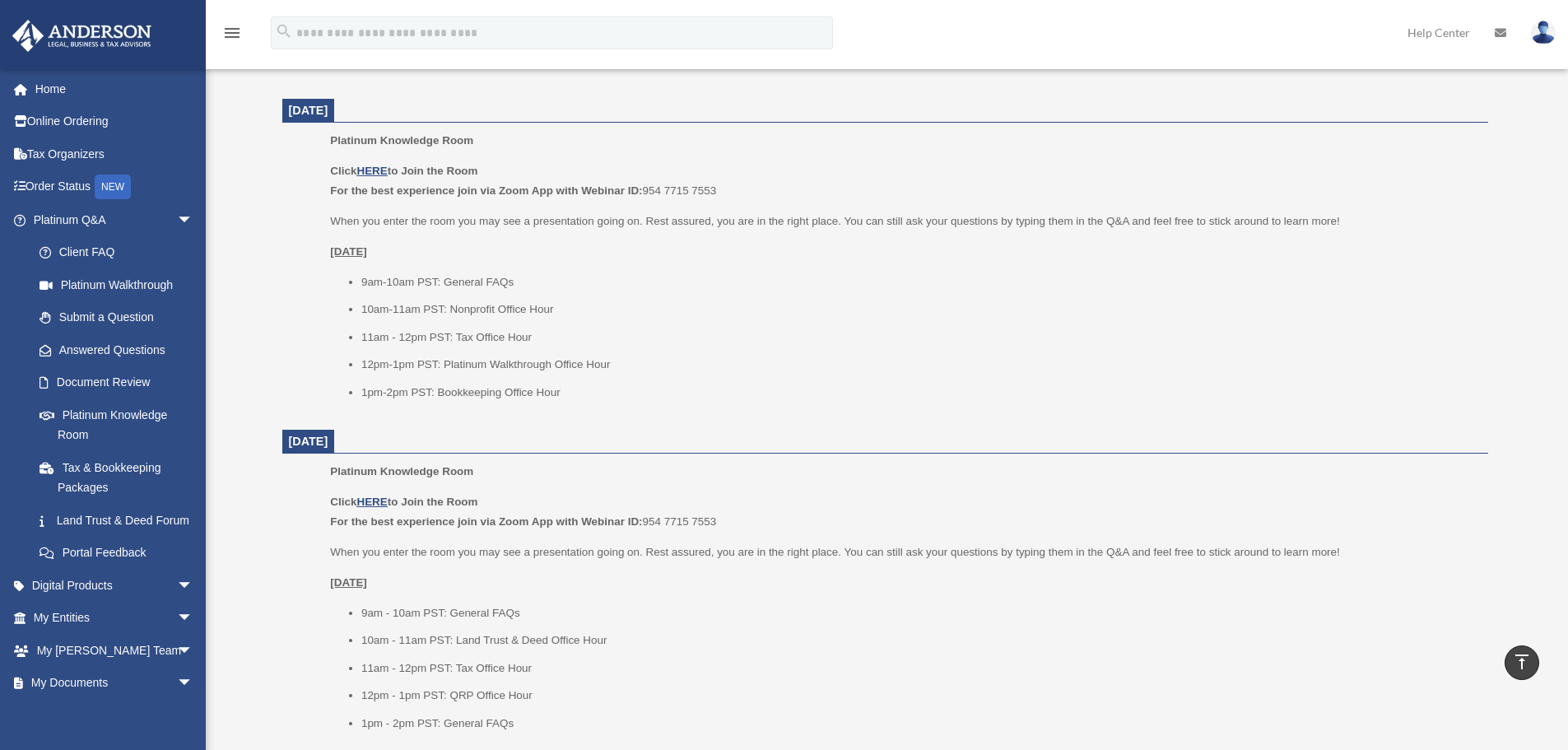
scroll to position [1647, 0]
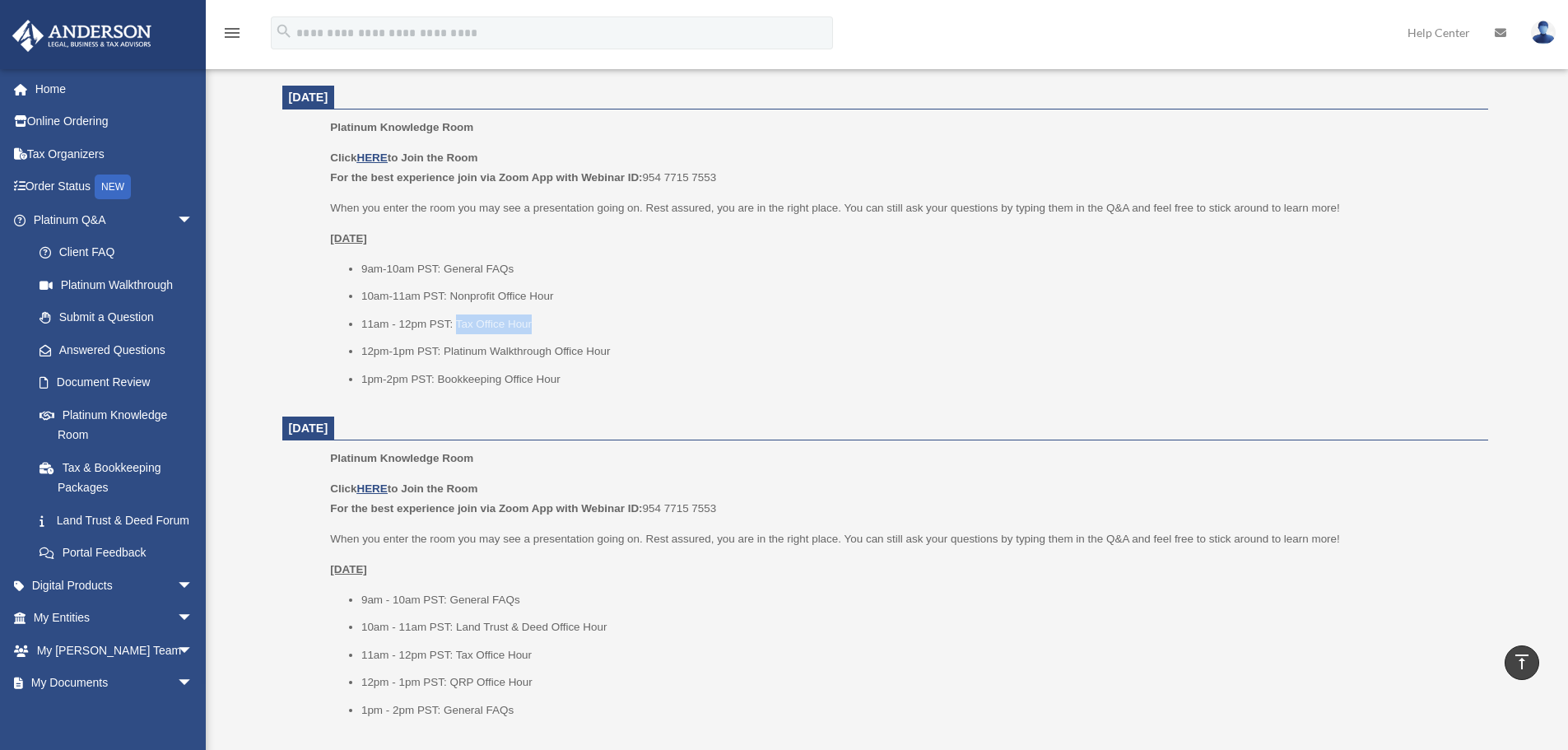
drag, startPoint x: 454, startPoint y: 323, endPoint x: 642, endPoint y: 321, distance: 188.0
click at [642, 321] on li "11am - 12pm PST: Tax Office Hour" at bounding box center [919, 324] width 1116 height 20
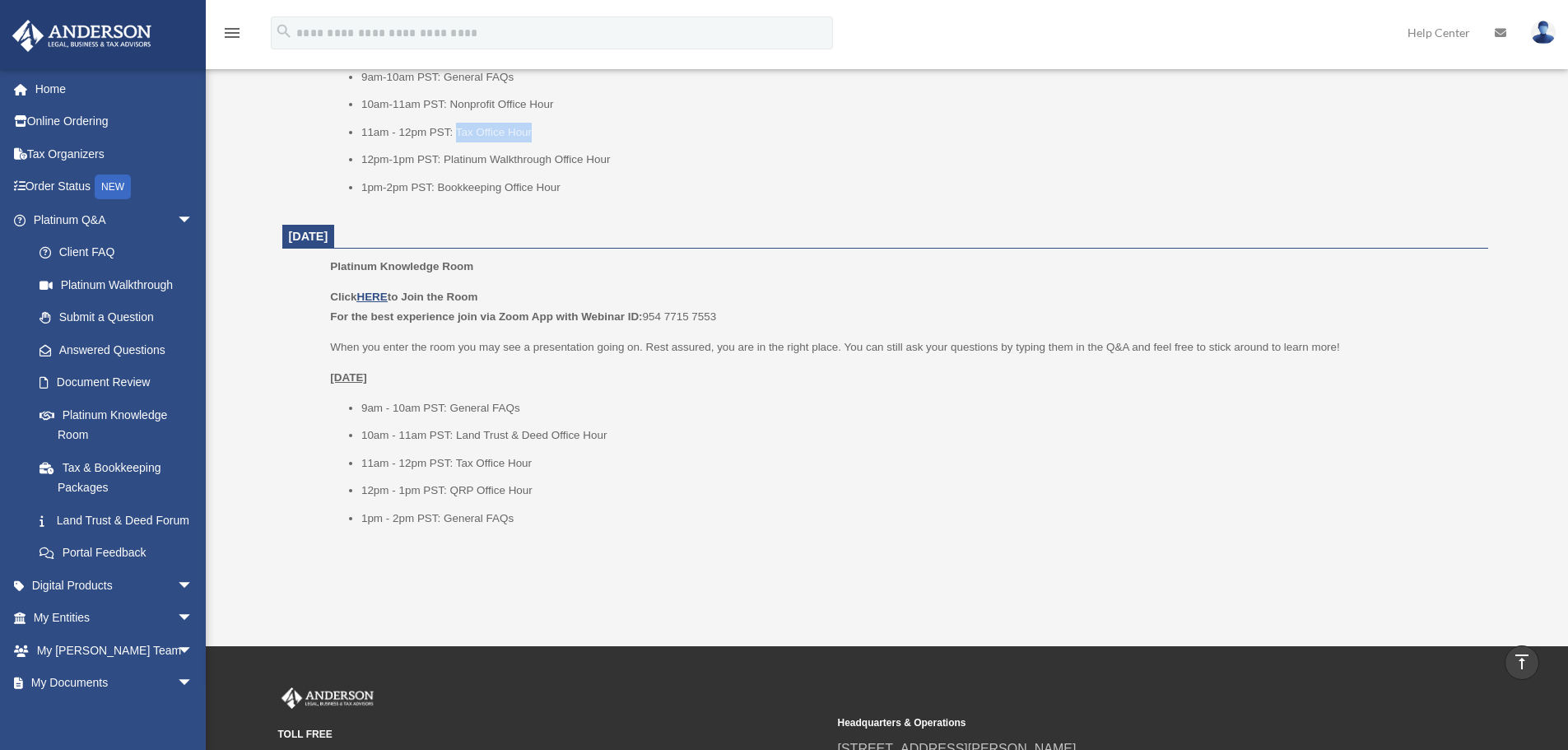
scroll to position [1894, 0]
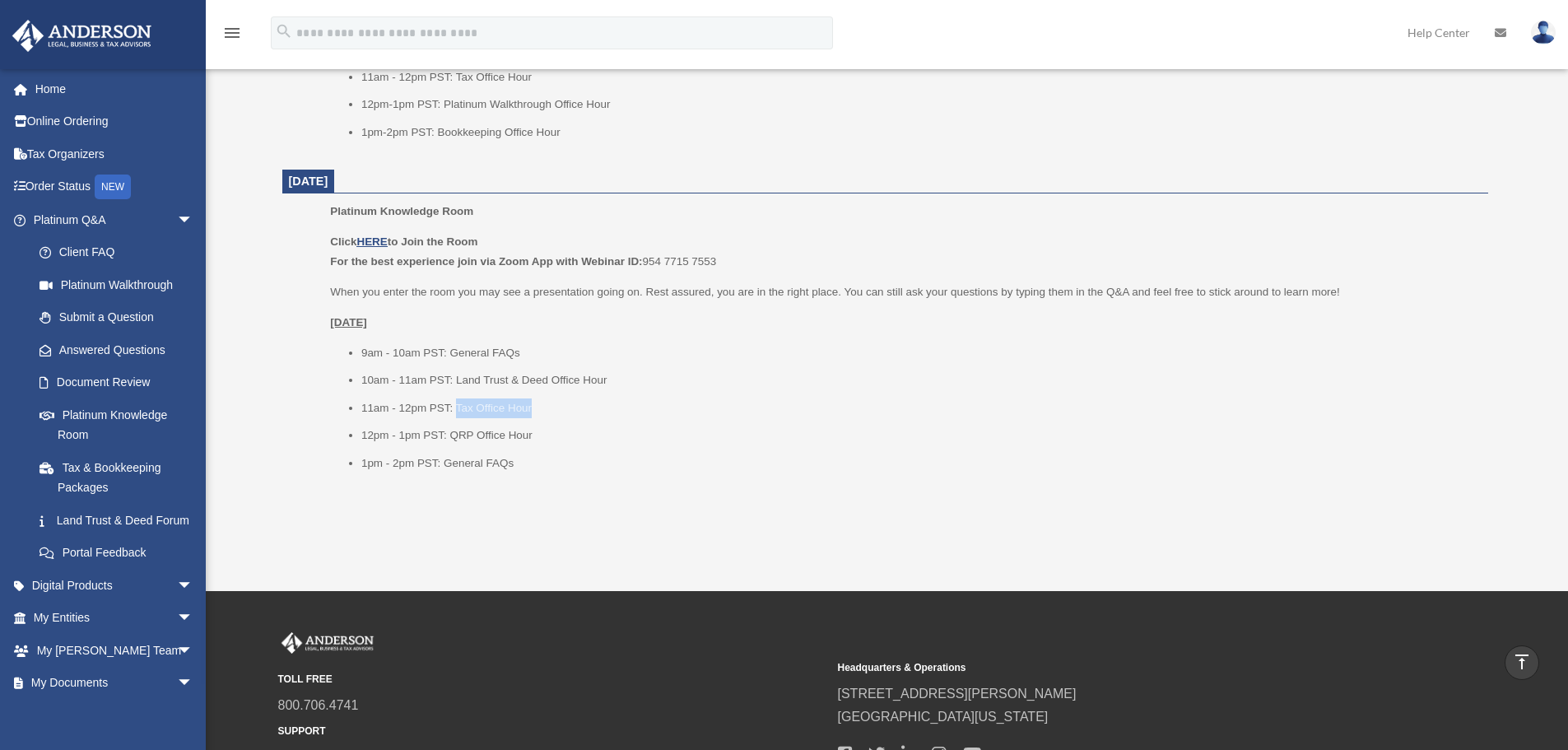
drag, startPoint x: 456, startPoint y: 406, endPoint x: 565, endPoint y: 401, distance: 109.1
click at [565, 401] on li "11am - 12pm PST: Tax Office Hour" at bounding box center [919, 409] width 1116 height 20
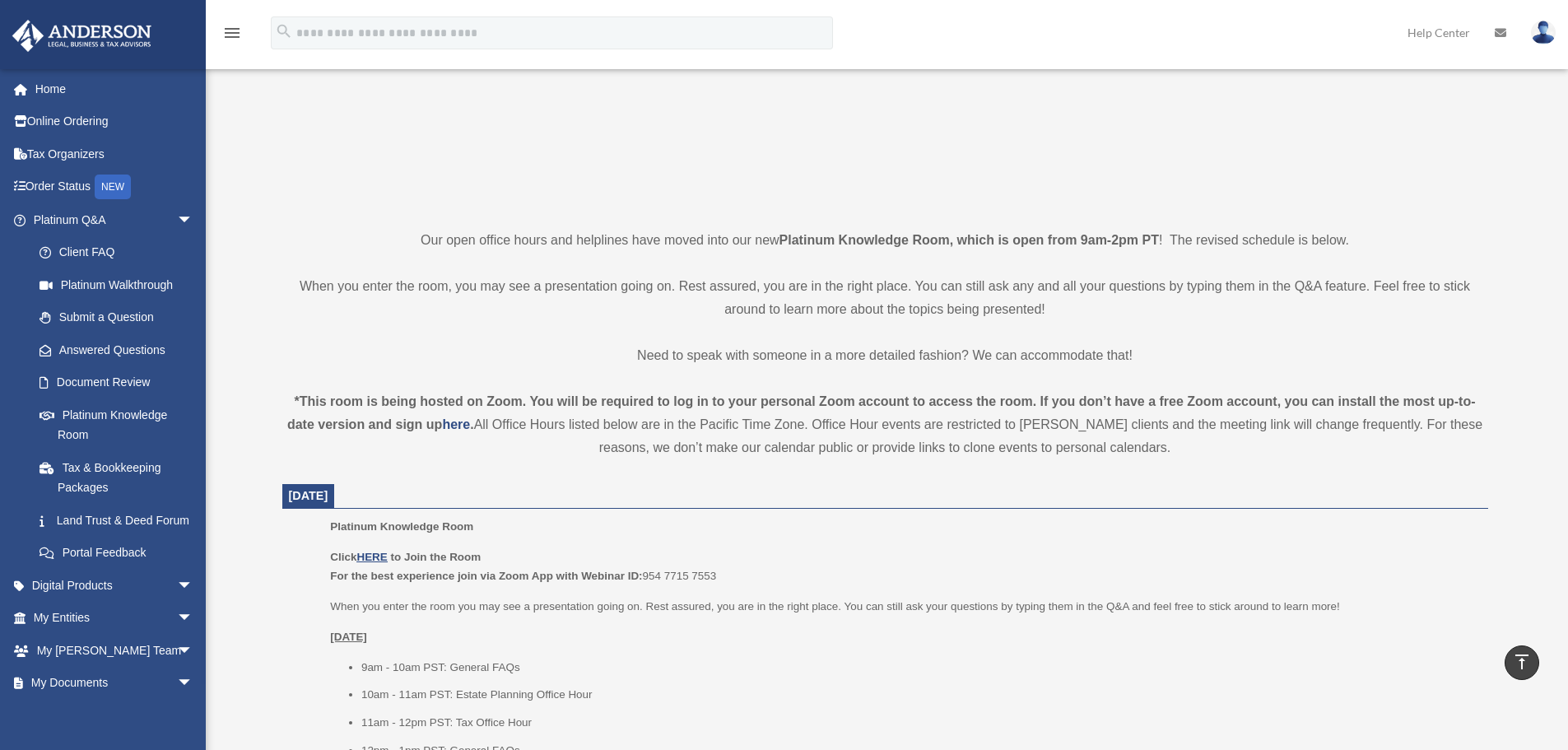
scroll to position [0, 0]
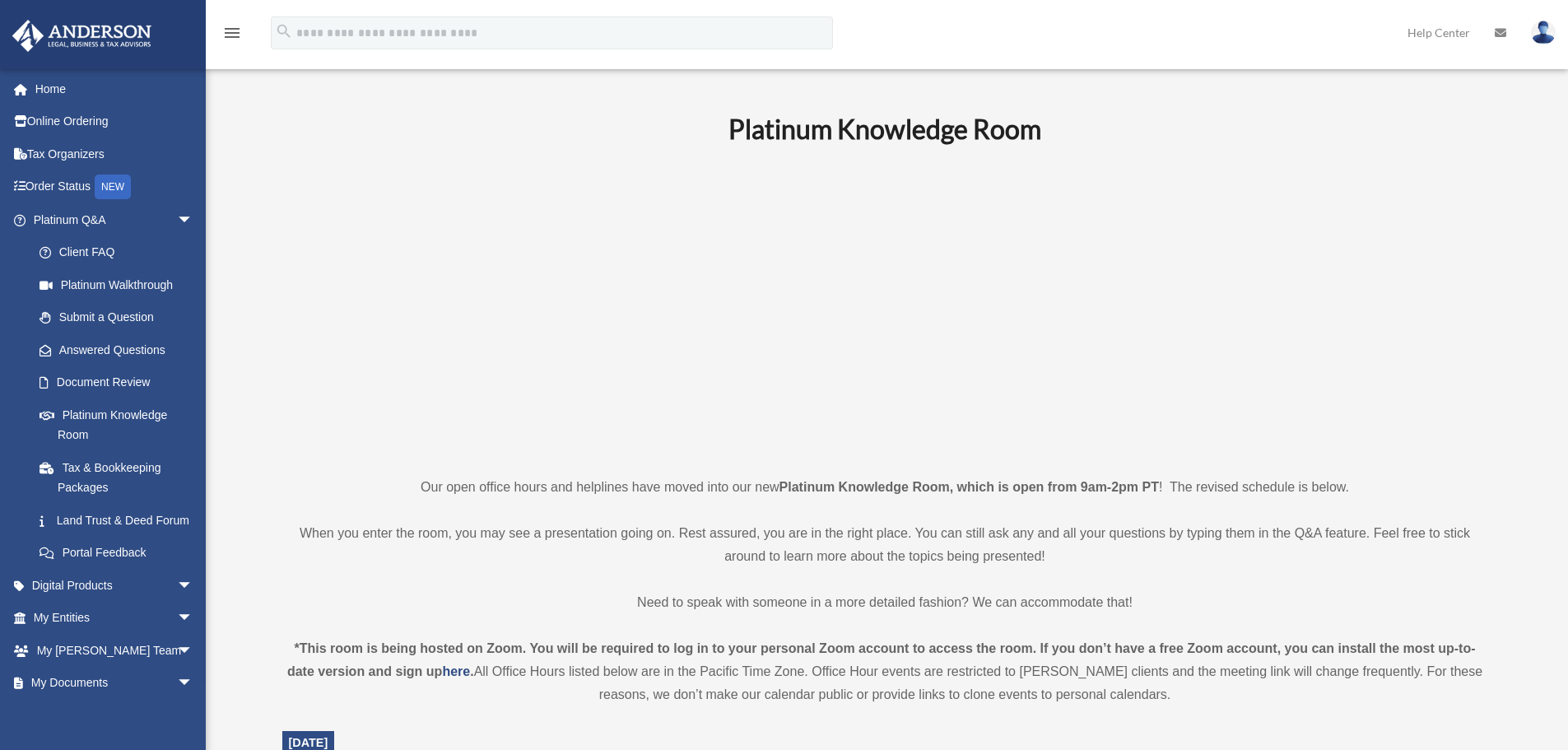
click at [475, 120] on h1 "Platinum Knowledge Room" at bounding box center [885, 130] width 1206 height 37
